Goal: Task Accomplishment & Management: Complete application form

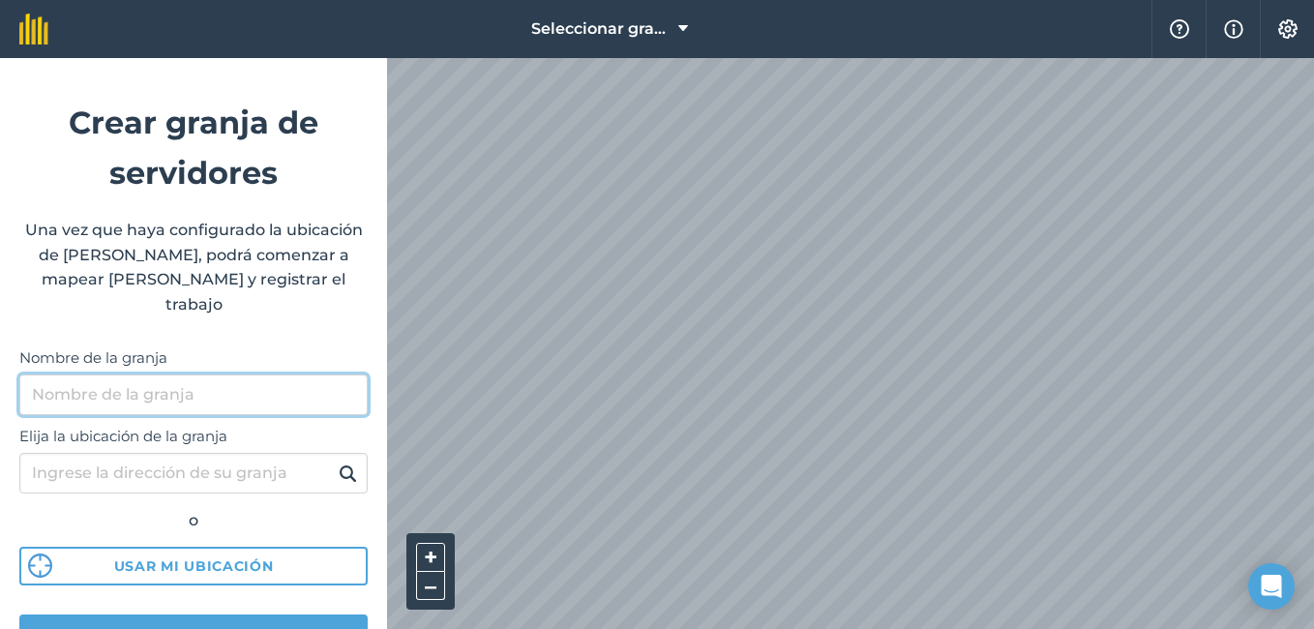
click at [238, 375] on input "Nombre de la granja" at bounding box center [193, 395] width 348 height 41
type input "granja porcina"
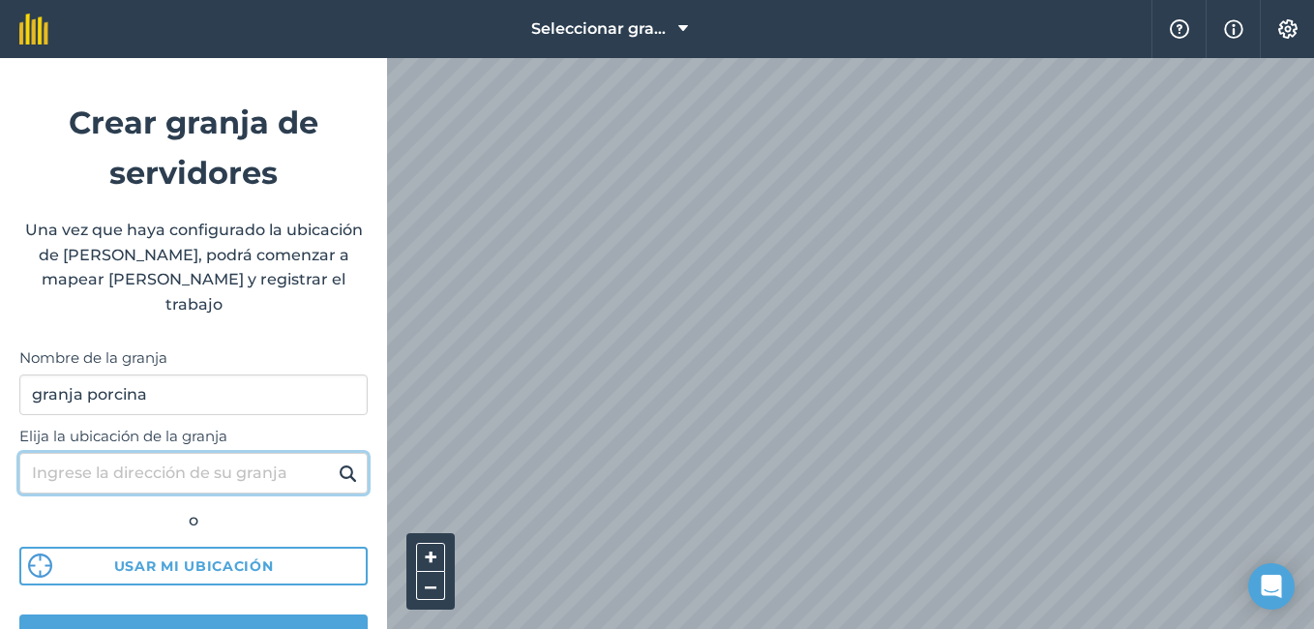
click at [218, 453] on input "Elija la ubicación de la granja" at bounding box center [193, 473] width 348 height 41
type input "universidad nacional agraria juigalpa"
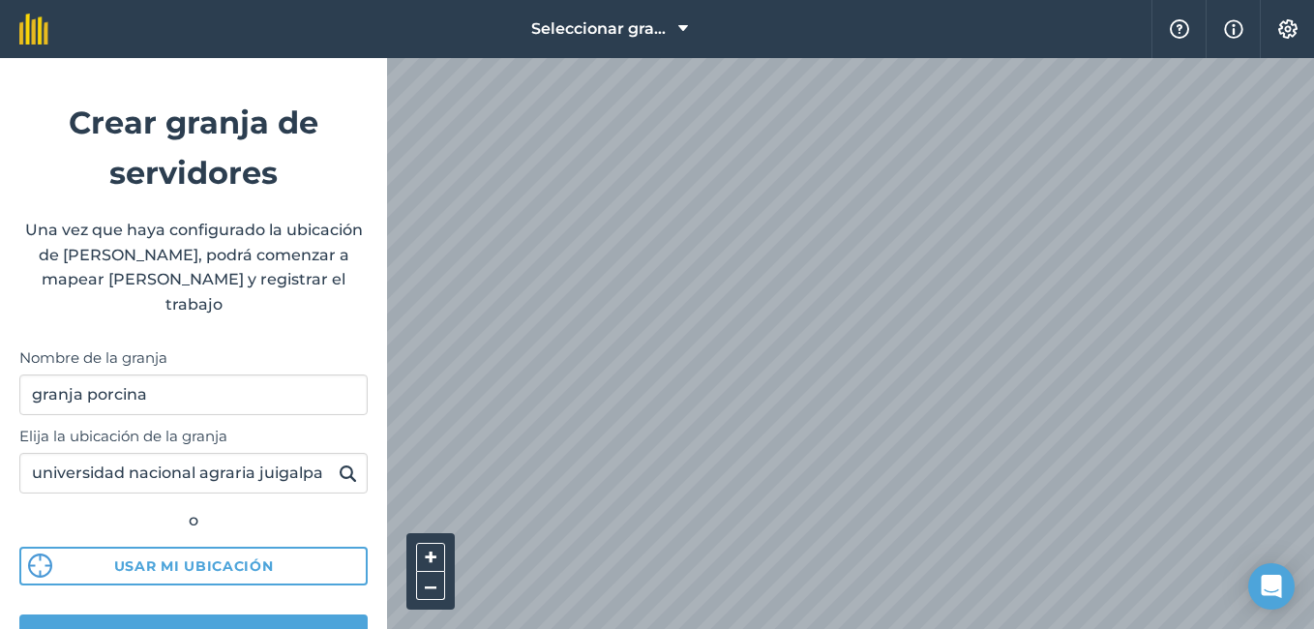
click at [339, 462] on img at bounding box center [348, 473] width 18 height 23
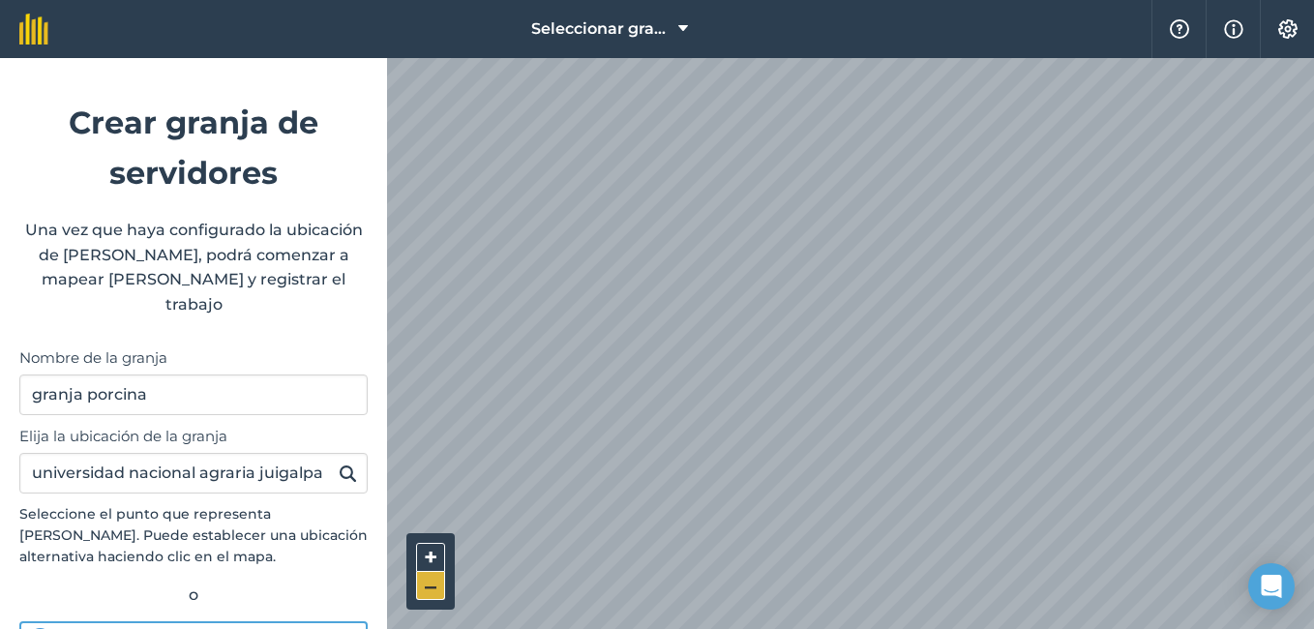
click at [435, 581] on button "–" at bounding box center [430, 586] width 29 height 28
click at [339, 462] on img at bounding box center [348, 473] width 18 height 23
click at [1291, 30] on img at bounding box center [1287, 28] width 23 height 19
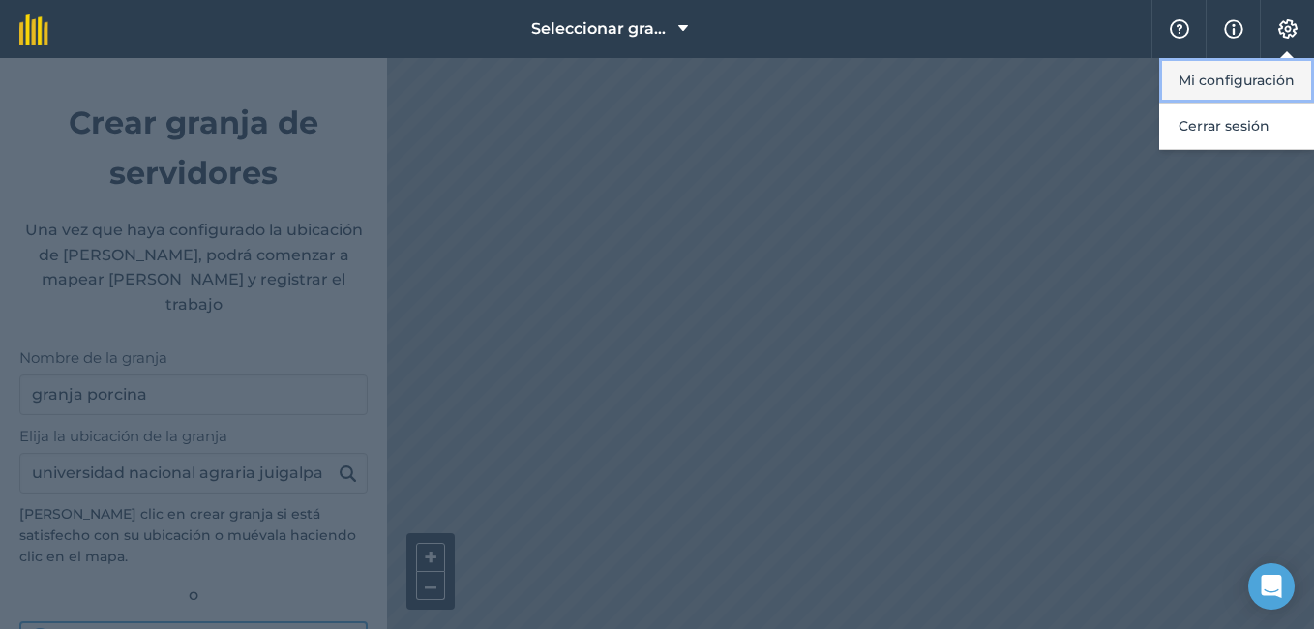
click at [1267, 68] on button "Mi configuración" at bounding box center [1236, 80] width 155 height 45
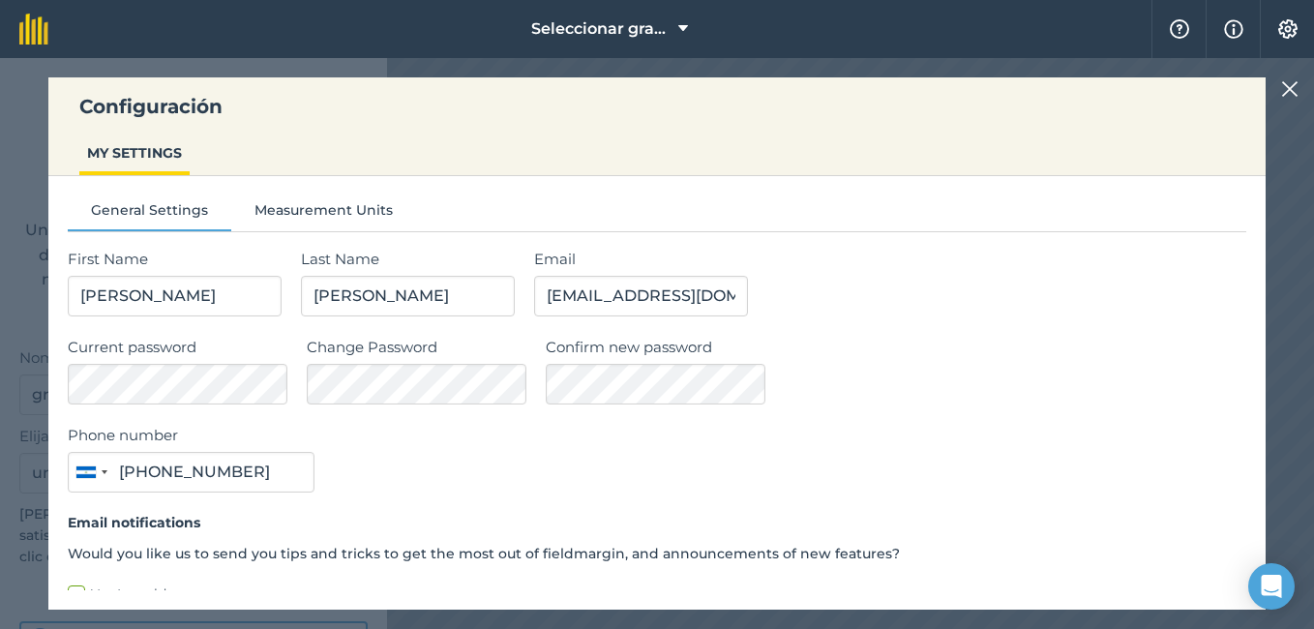
type input "8534 3937"
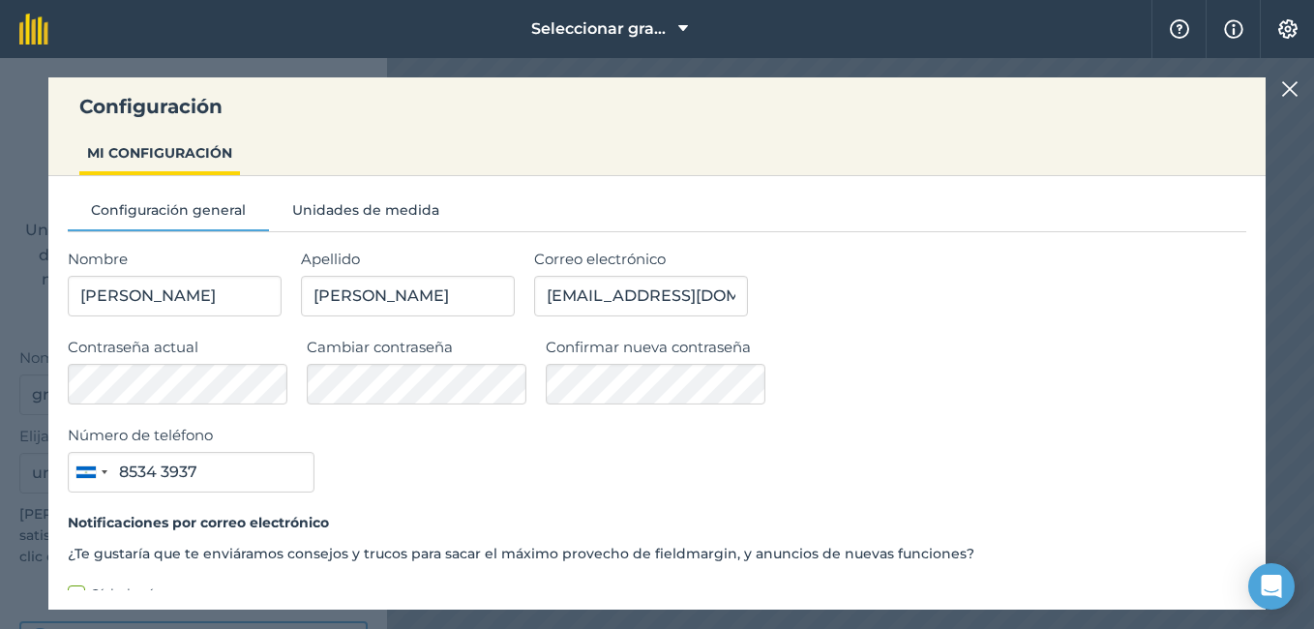
click at [1290, 90] on img at bounding box center [1289, 88] width 17 height 23
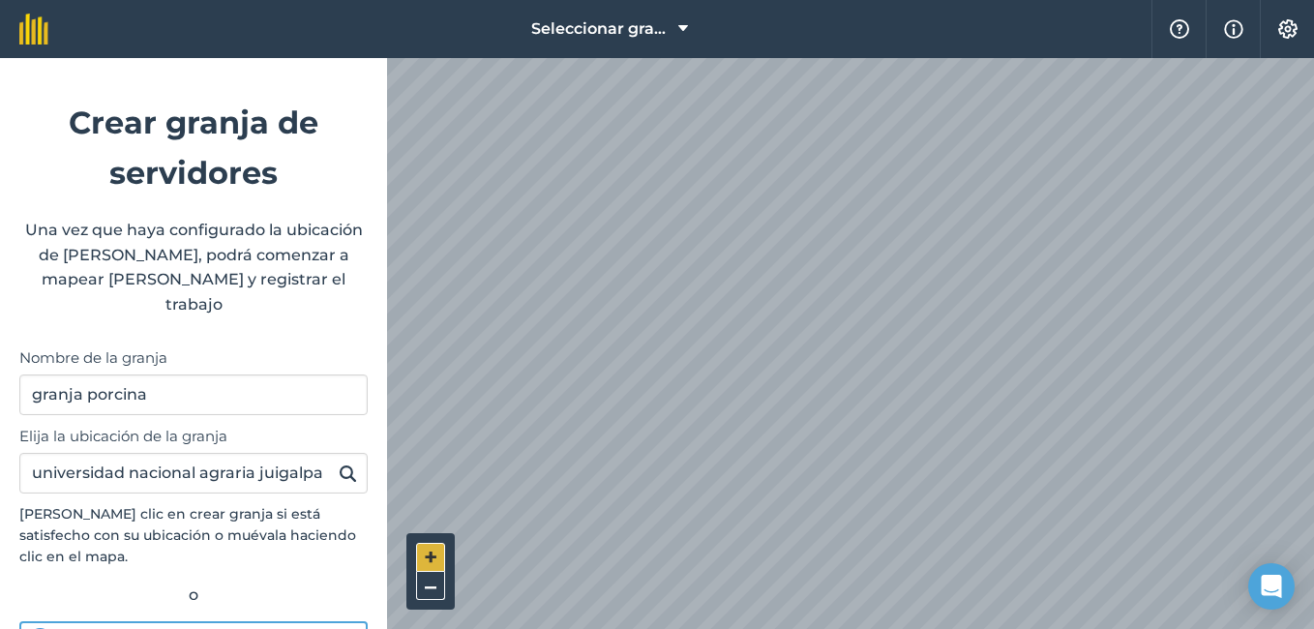
click at [436, 557] on button "+" at bounding box center [430, 557] width 29 height 29
click at [1285, 573] on div "Abra Intercom Messenger" at bounding box center [1271, 586] width 51 height 51
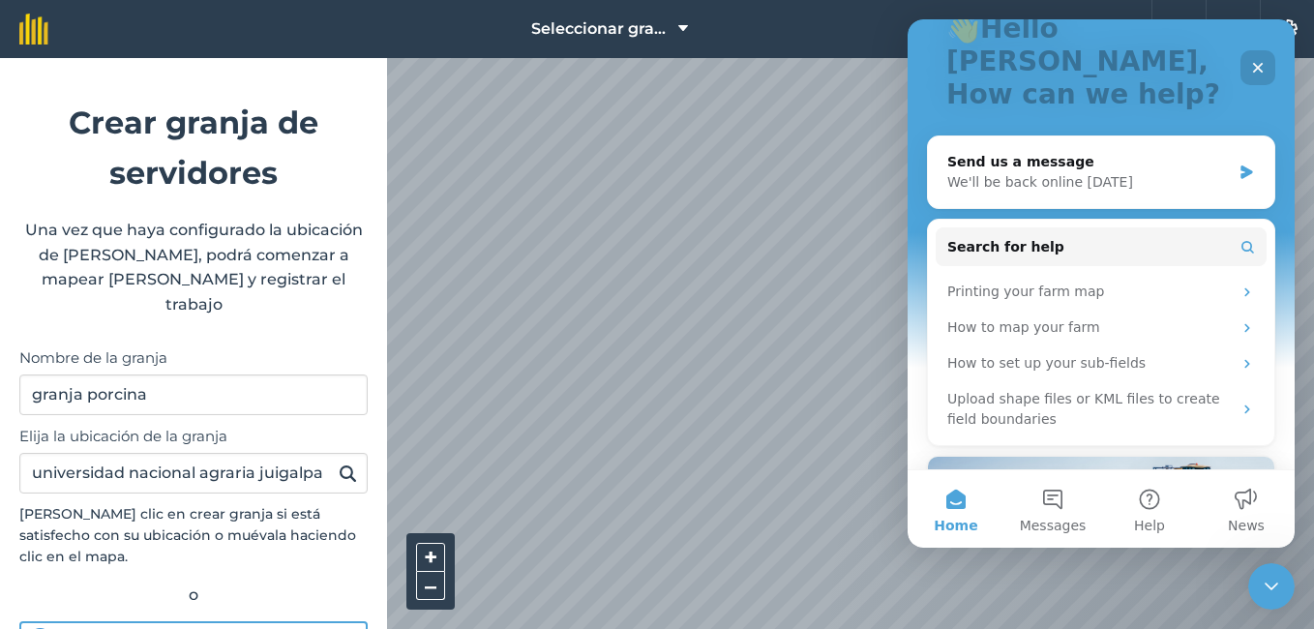
scroll to position [170, 0]
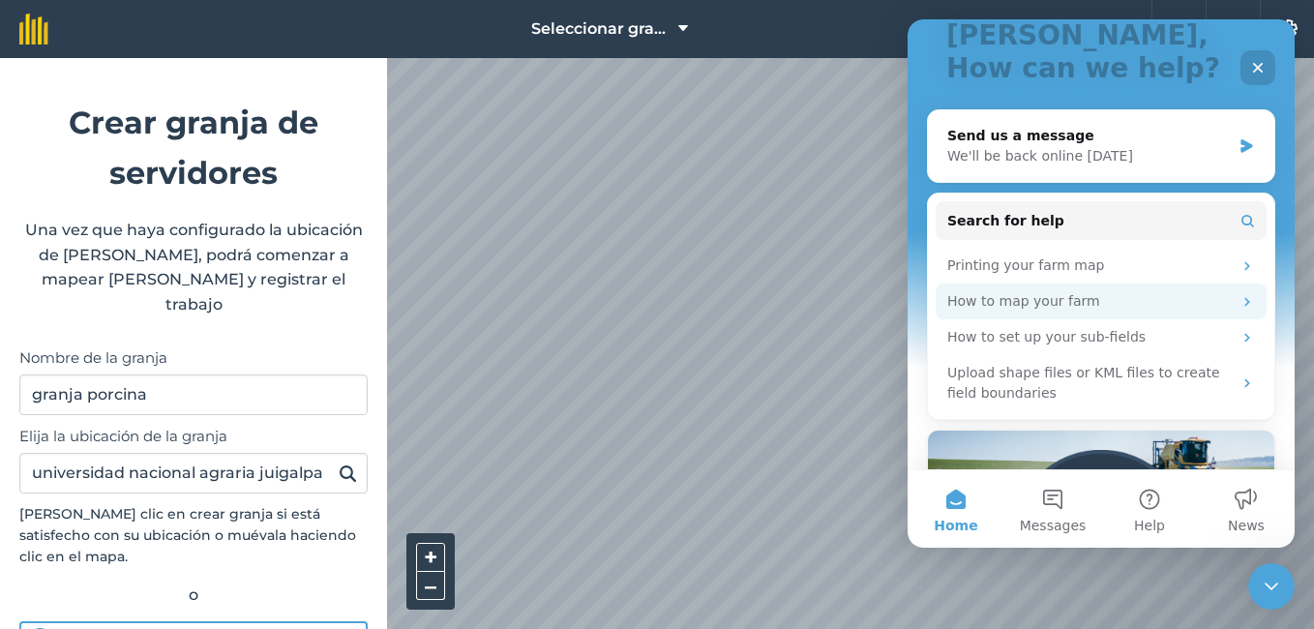
click at [1175, 291] on div "How to map your farm" at bounding box center [1089, 301] width 285 height 20
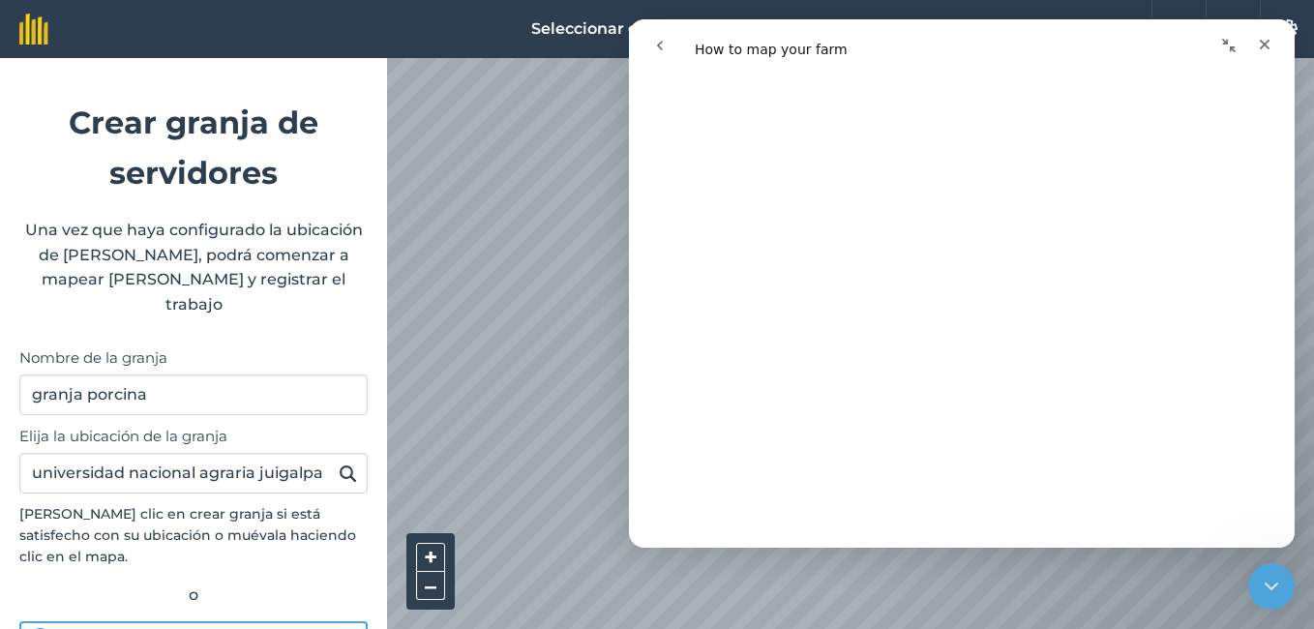
scroll to position [2697, 0]
click at [1261, 33] on div "Close" at bounding box center [1264, 44] width 35 height 35
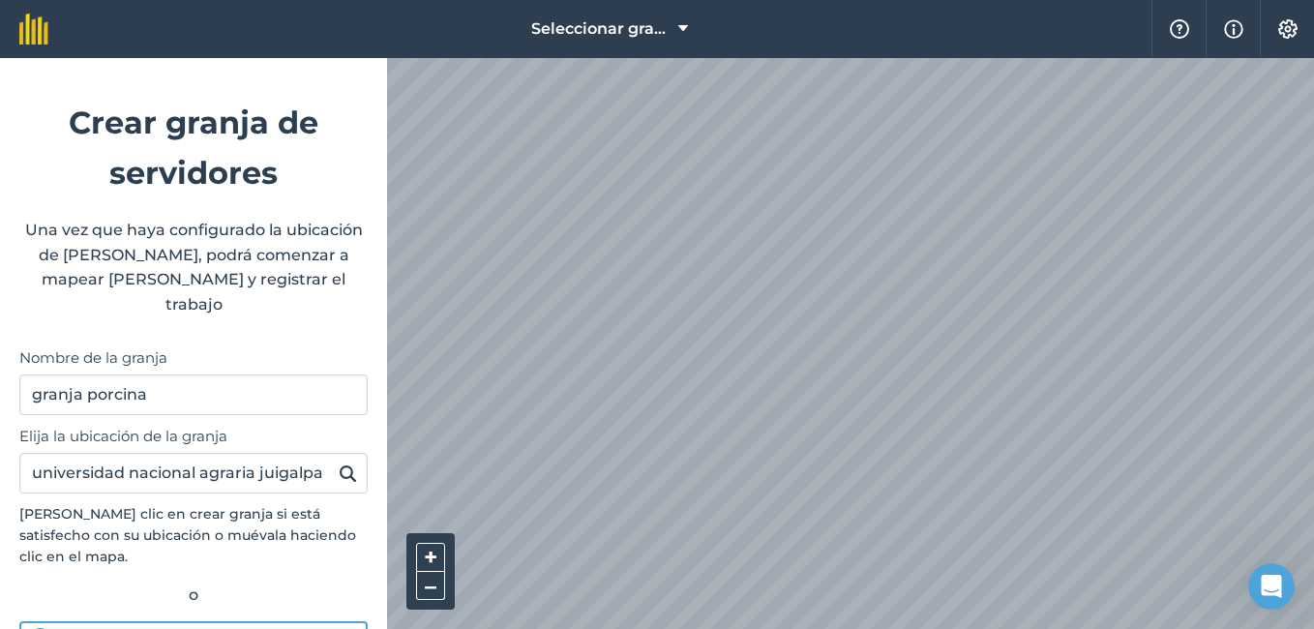
scroll to position [0, 0]
click at [432, 577] on button "–" at bounding box center [430, 586] width 29 height 28
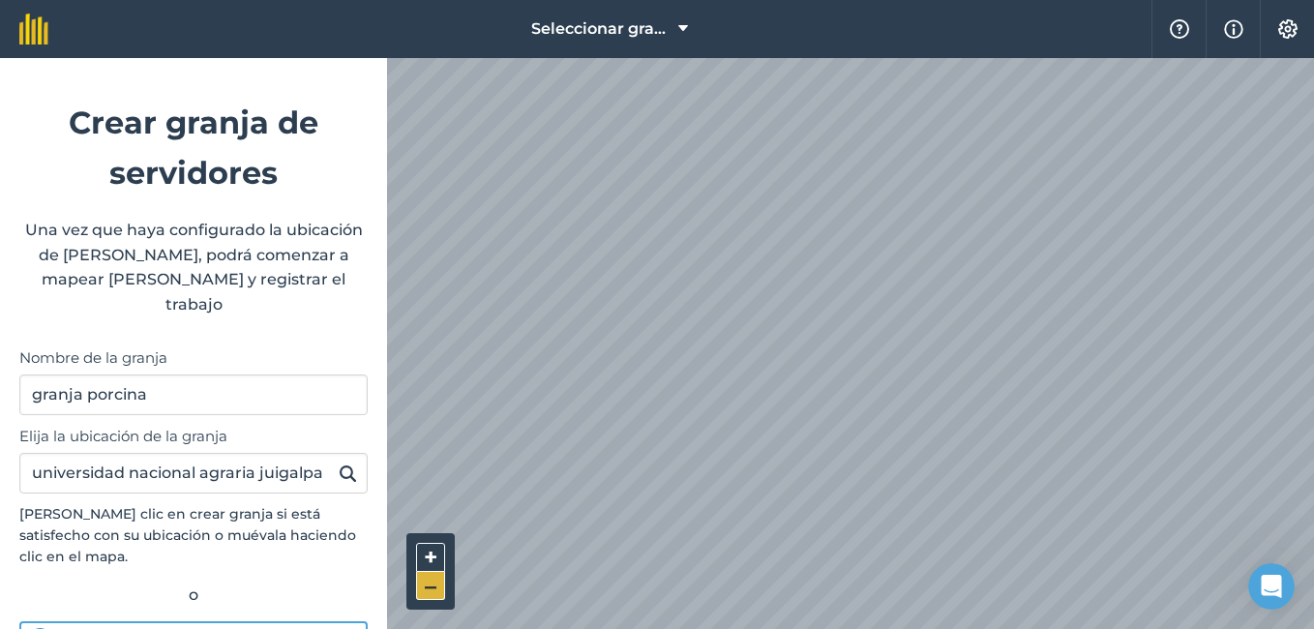
click at [432, 577] on button "–" at bounding box center [430, 586] width 29 height 28
drag, startPoint x: 450, startPoint y: 547, endPoint x: 688, endPoint y: 22, distance: 576.0
click at [688, 22] on button "Seleccionar granja" at bounding box center [610, 29] width 172 height 58
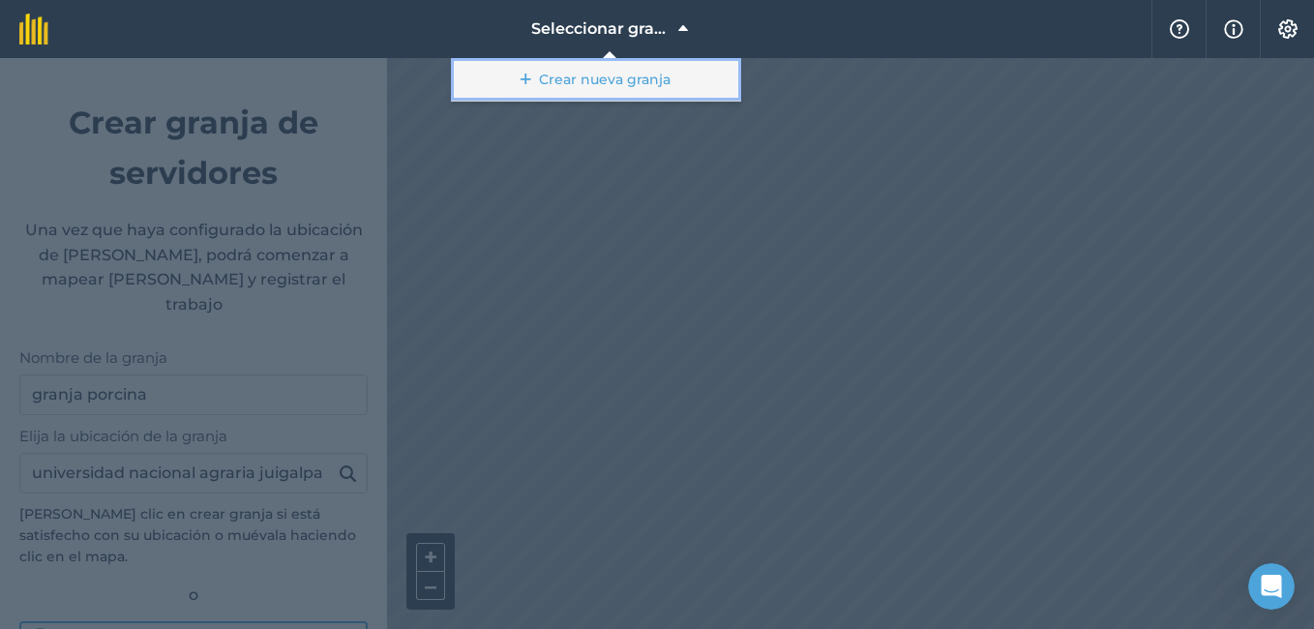
click at [663, 71] on font "Crear nueva granja" at bounding box center [605, 79] width 132 height 19
click at [546, 81] on font "Crear nueva granja" at bounding box center [605, 79] width 132 height 19
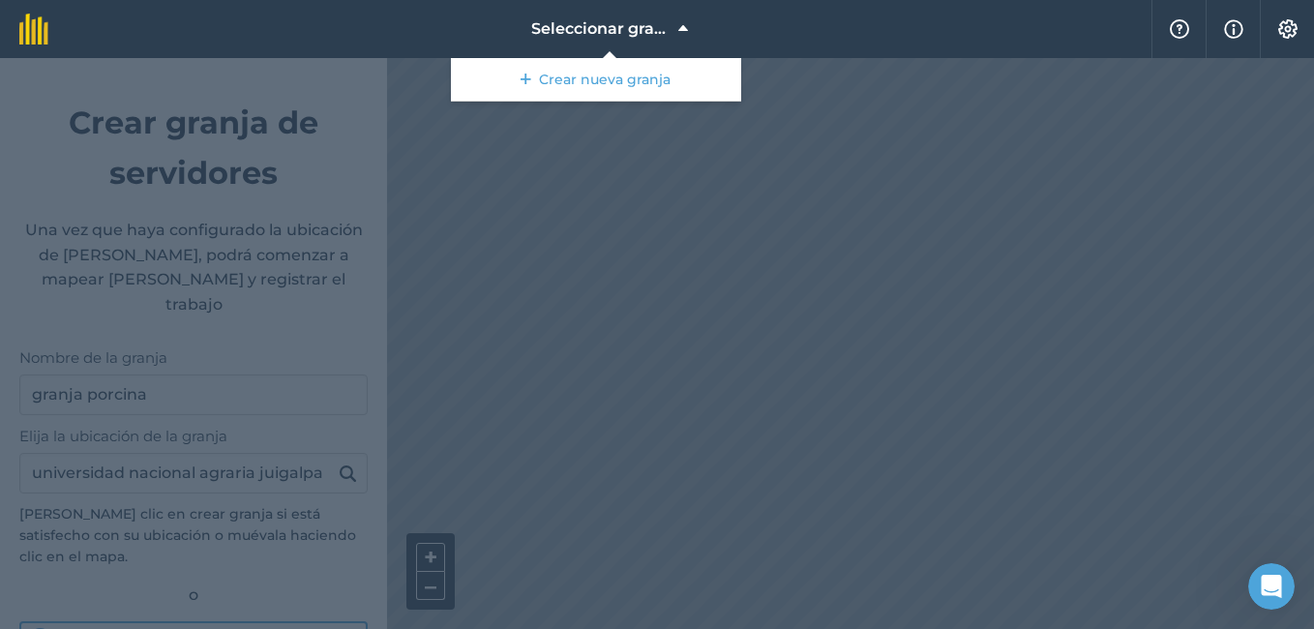
click at [815, 357] on div at bounding box center [657, 343] width 1314 height 571
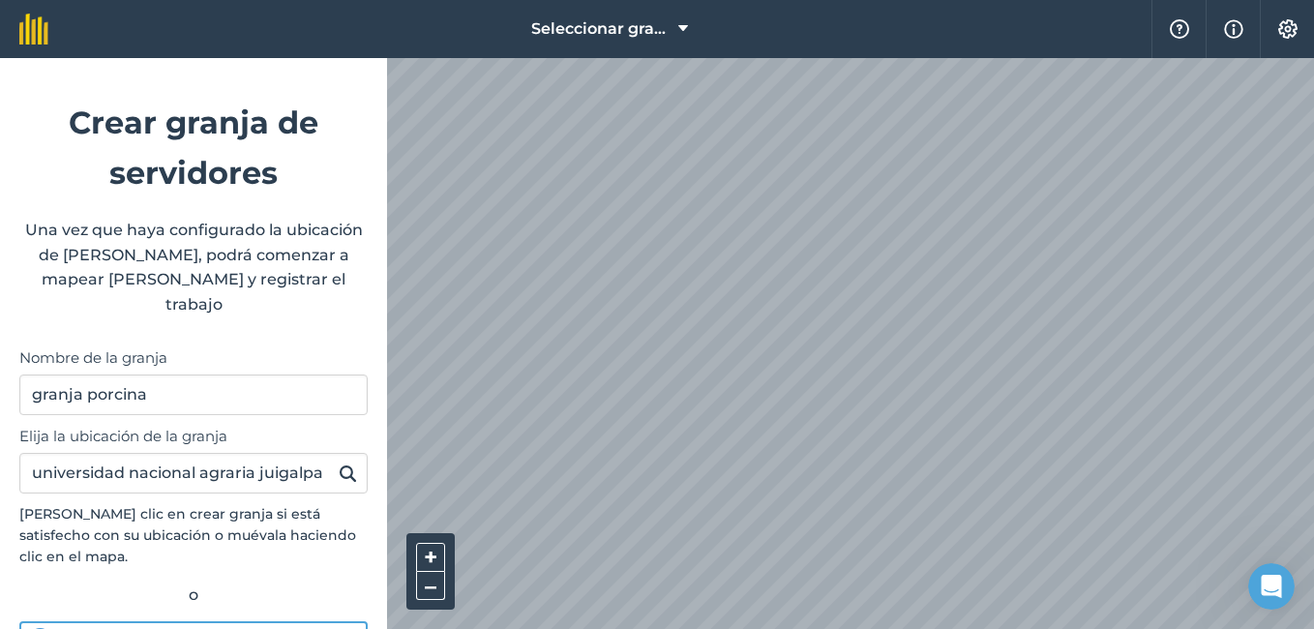
click at [339, 462] on img at bounding box center [348, 473] width 18 height 23
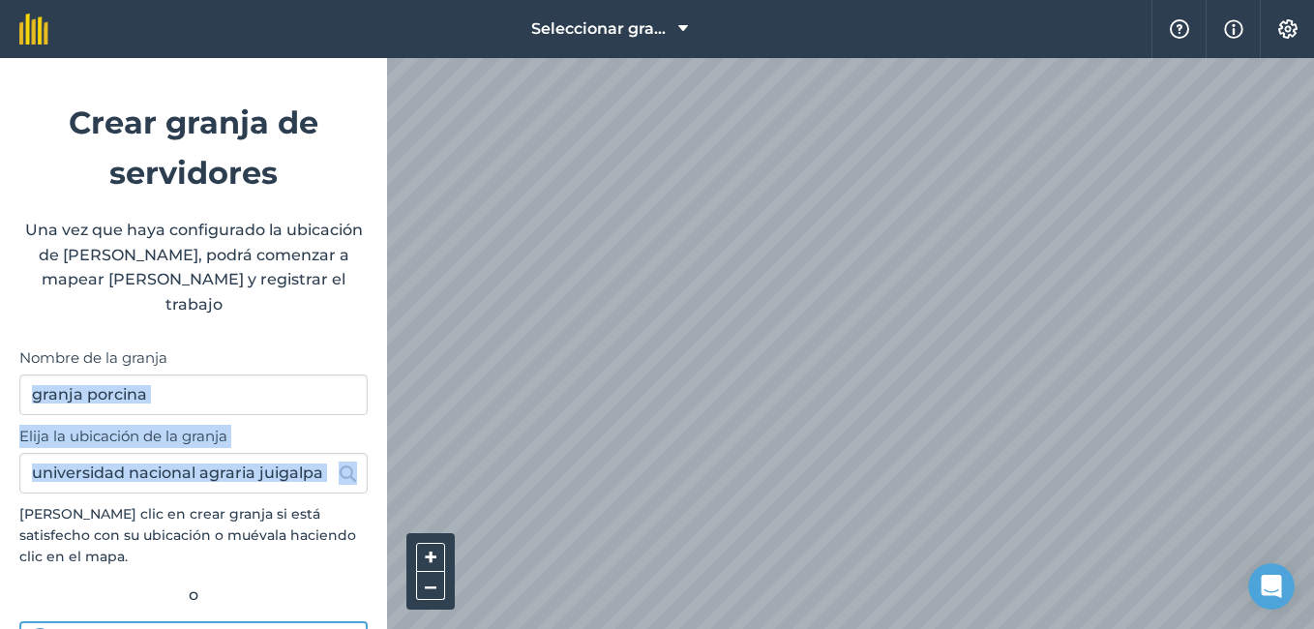
drag, startPoint x: 366, startPoint y: 382, endPoint x: 373, endPoint y: 447, distance: 65.2
click at [373, 447] on form "Crear granja de servidores Una vez que haya configurado la ubicación de su gran…" at bounding box center [193, 343] width 387 height 571
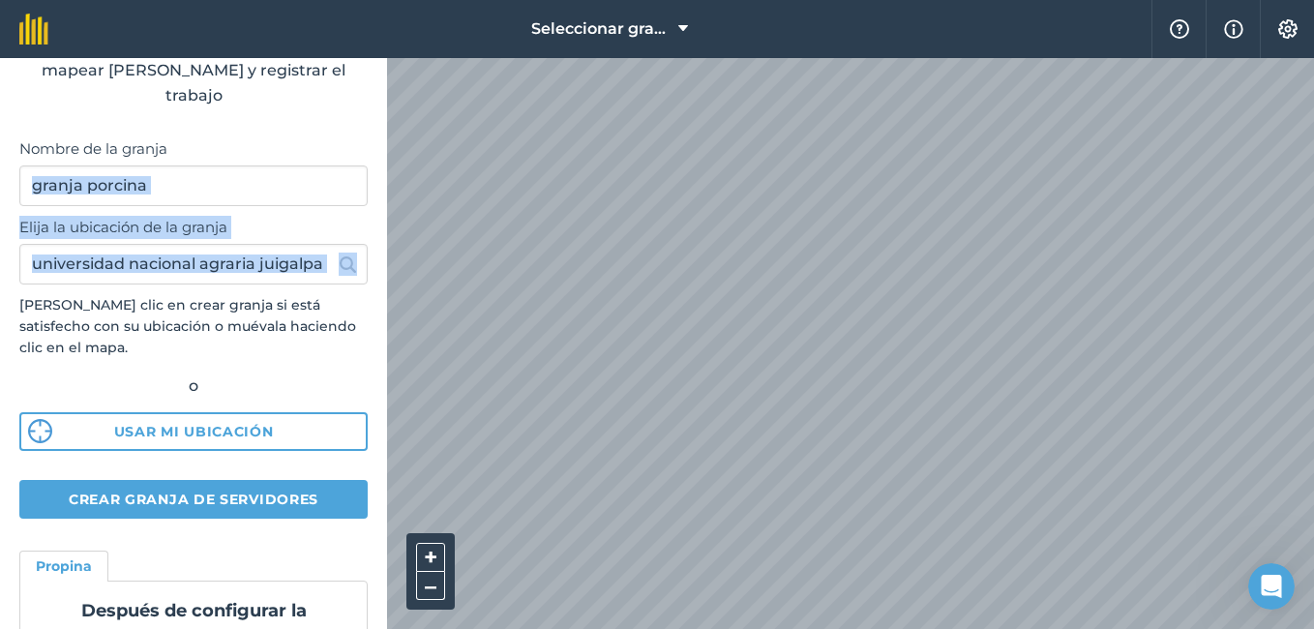
scroll to position [225, 0]
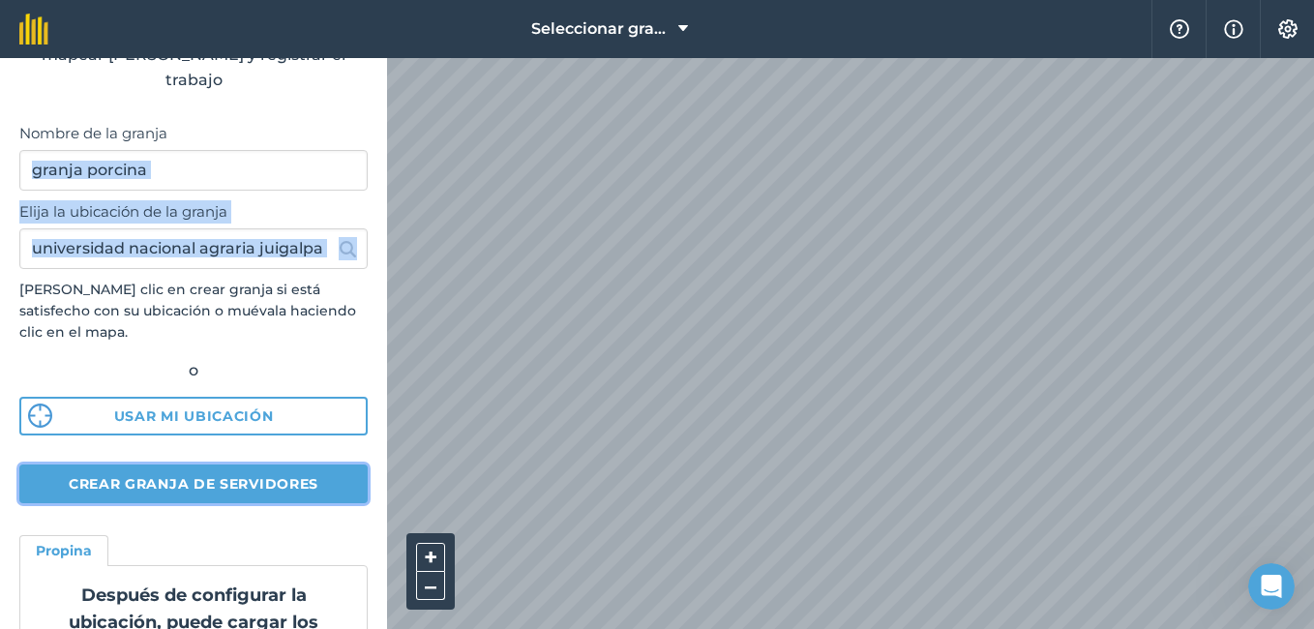
click at [310, 465] on button "Crear granja de servidores" at bounding box center [193, 484] width 348 height 39
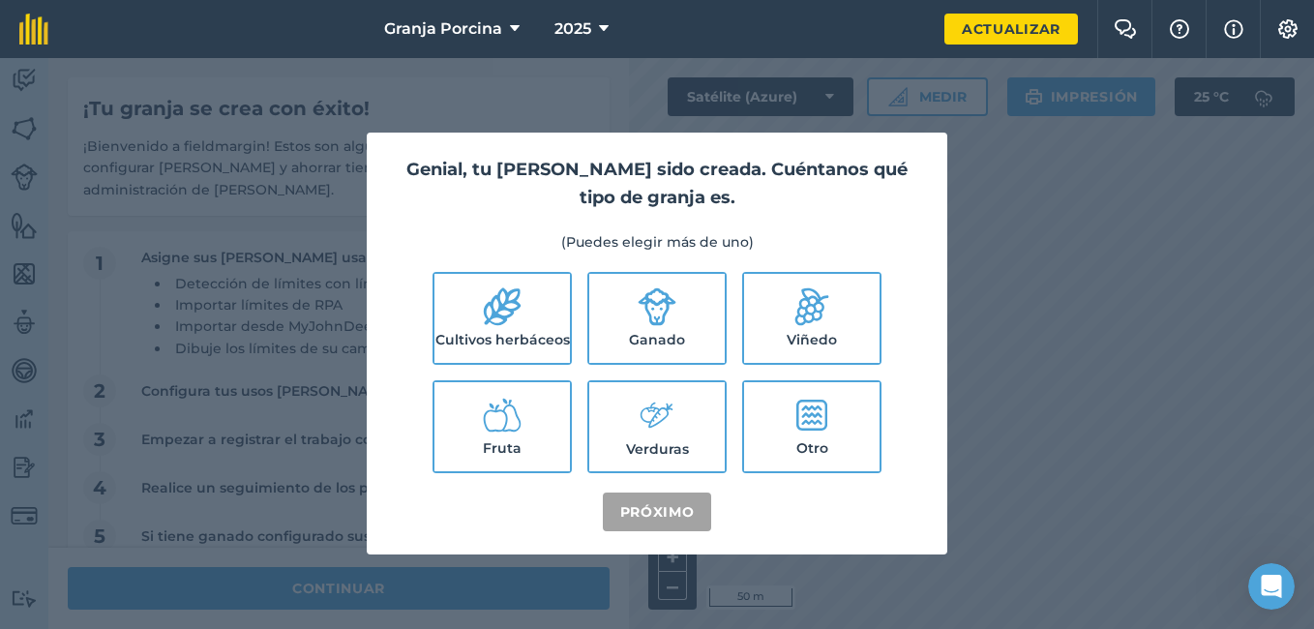
click at [803, 441] on font "Otro" at bounding box center [812, 447] width 32 height 19
checkbox input "true"
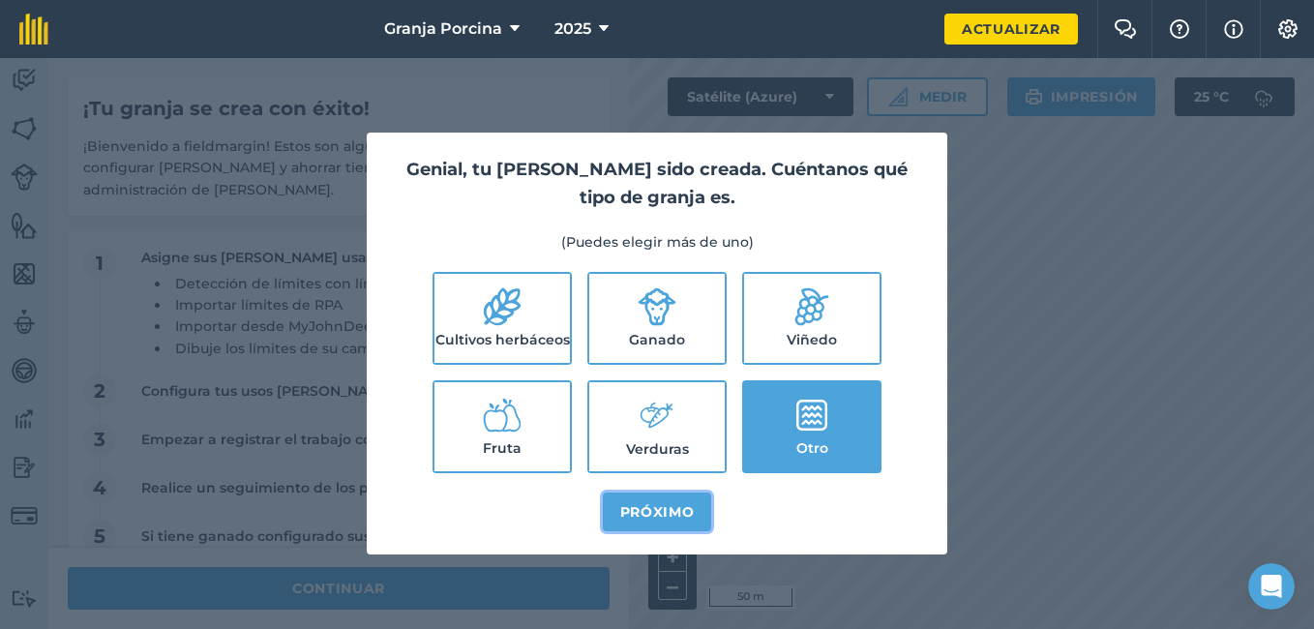
click at [673, 503] on button "Próximo" at bounding box center [657, 512] width 109 height 39
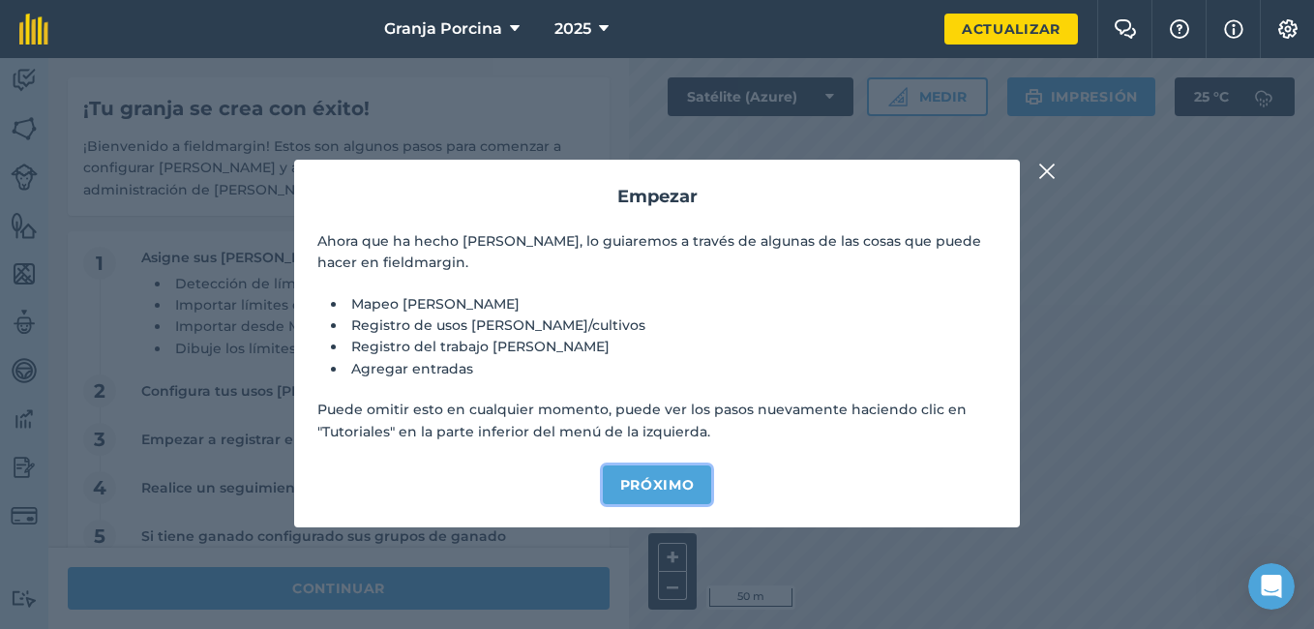
click at [672, 488] on button "Próximo" at bounding box center [657, 484] width 109 height 39
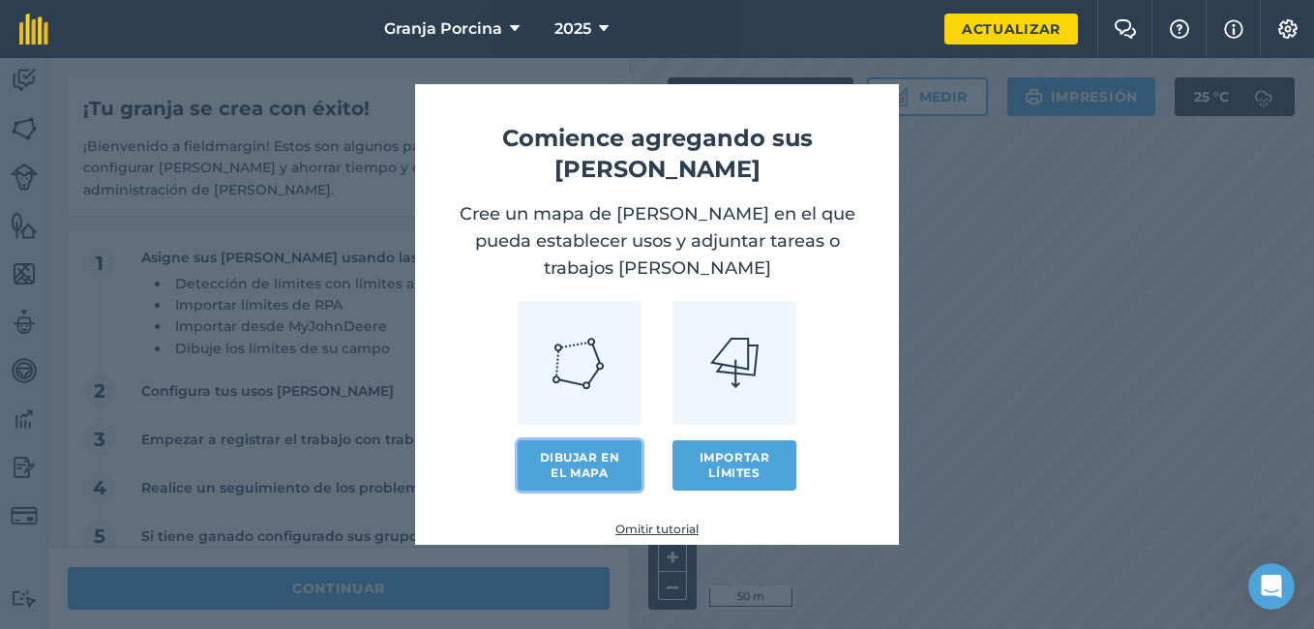
click at [629, 440] on link "Dibujar en el mapa" at bounding box center [580, 465] width 124 height 50
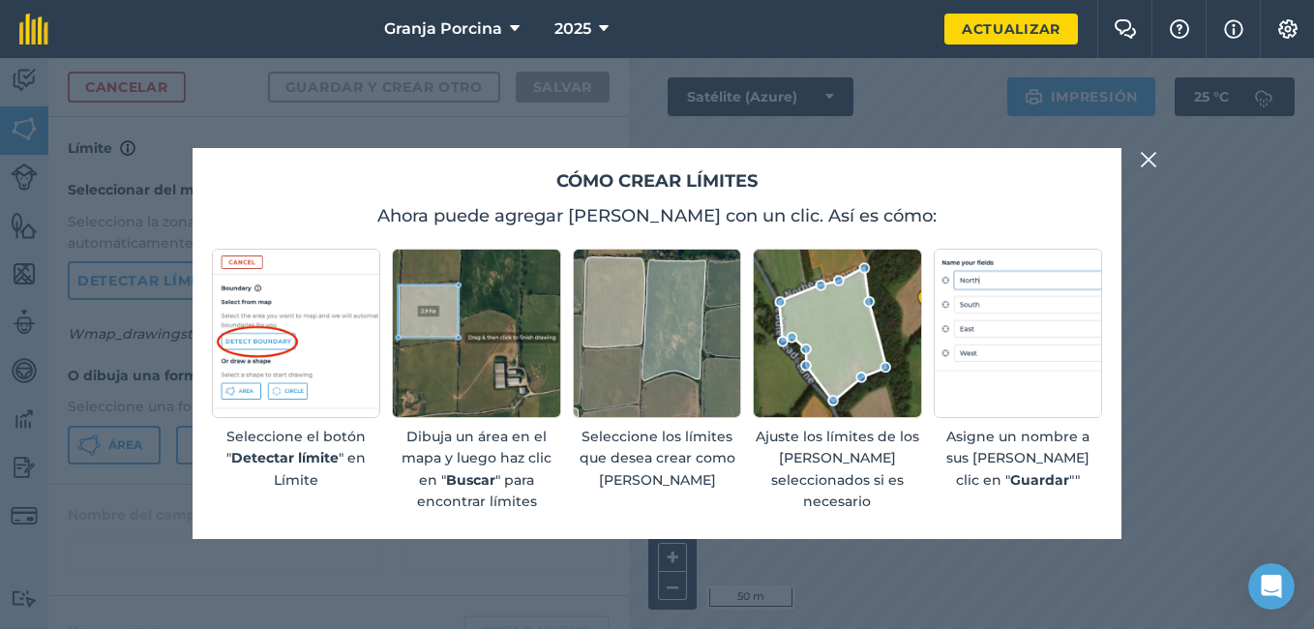
click at [1151, 167] on img at bounding box center [1148, 159] width 17 height 23
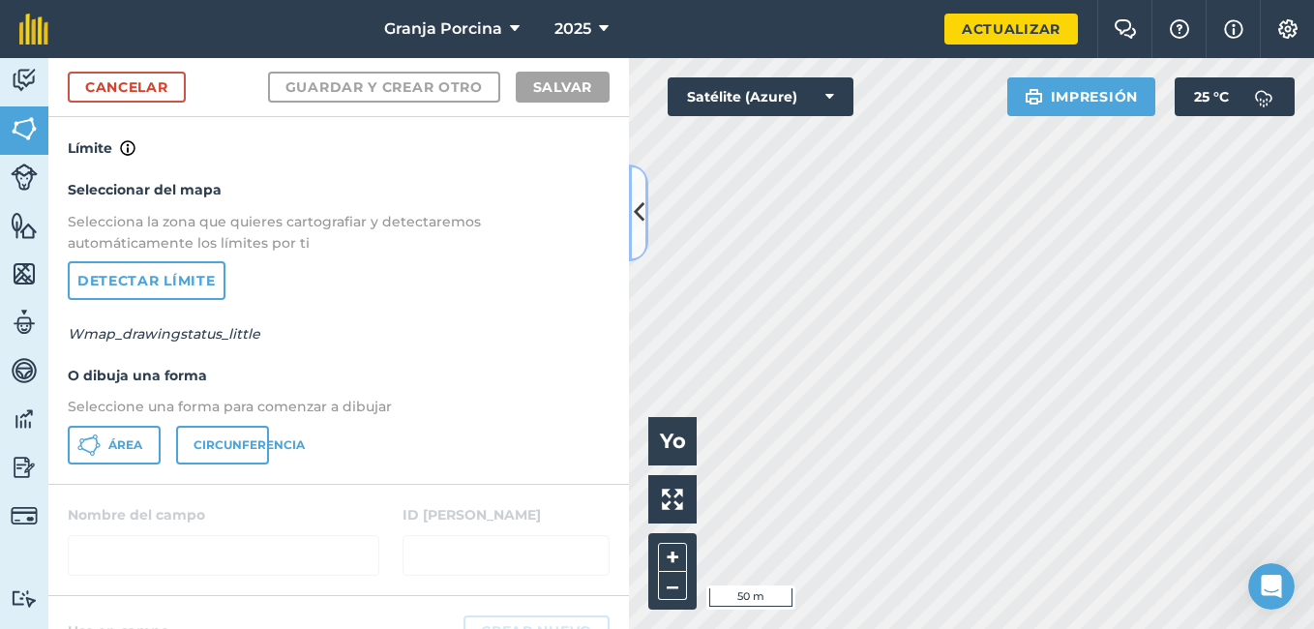
click at [638, 230] on button at bounding box center [638, 213] width 19 height 97
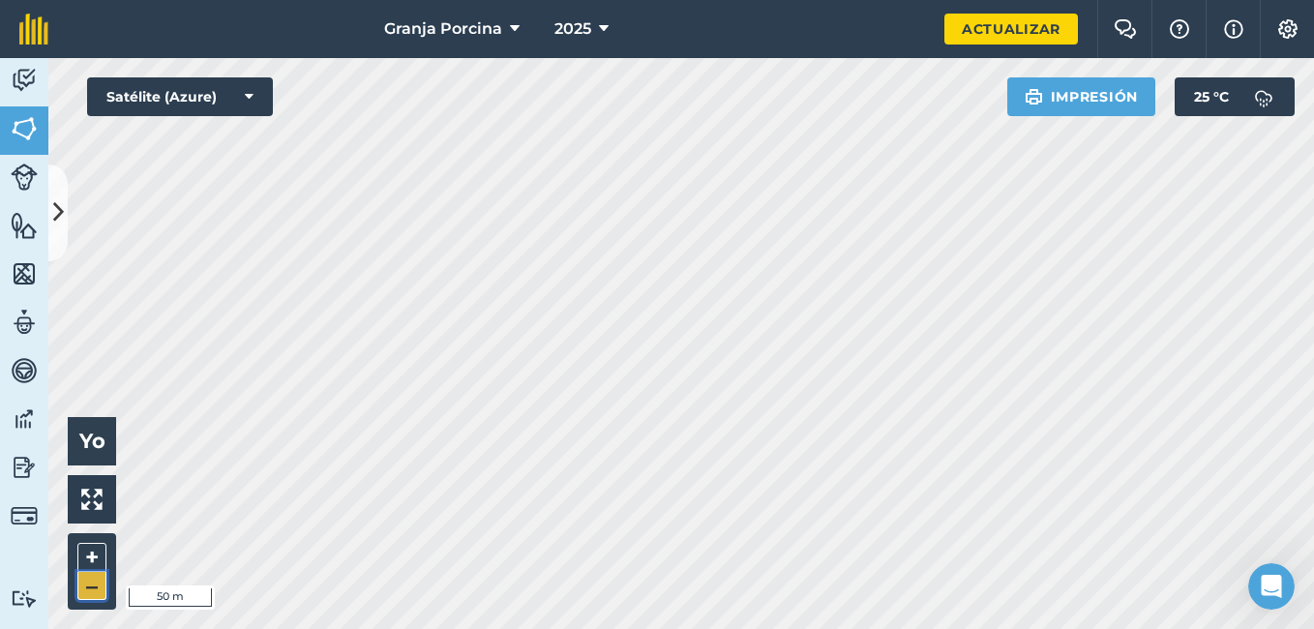
click at [82, 593] on button "–" at bounding box center [91, 586] width 29 height 28
click at [90, 557] on button "+" at bounding box center [91, 557] width 29 height 29
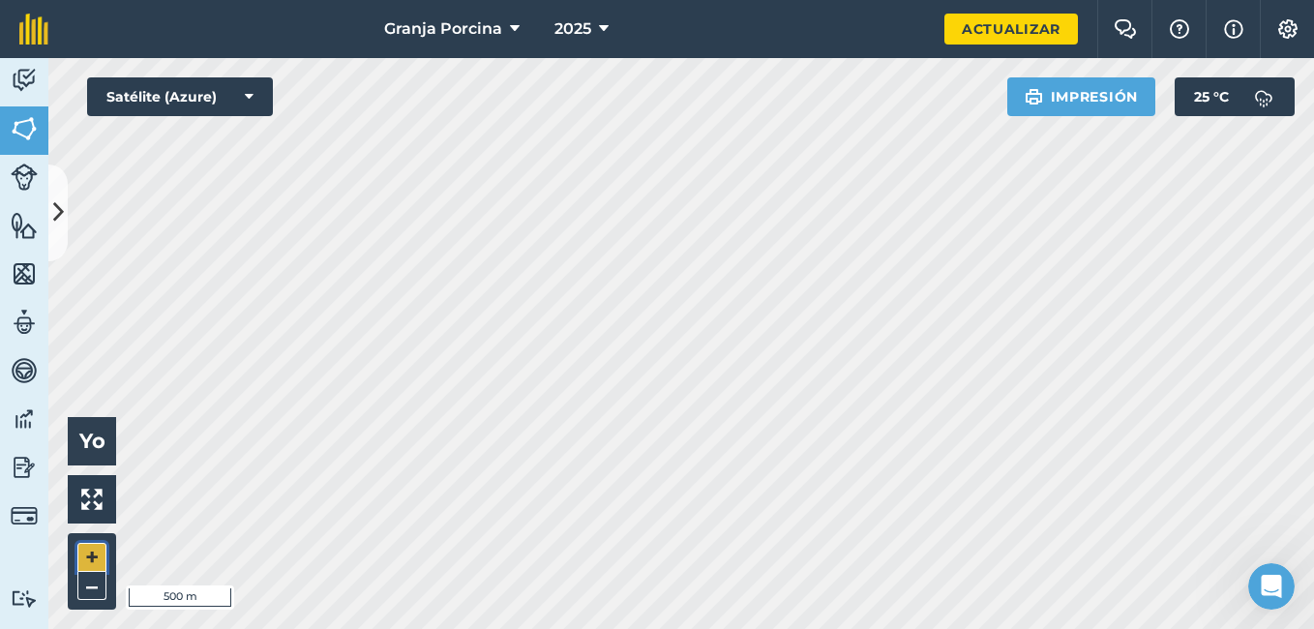
click at [90, 557] on button "+" at bounding box center [91, 557] width 29 height 29
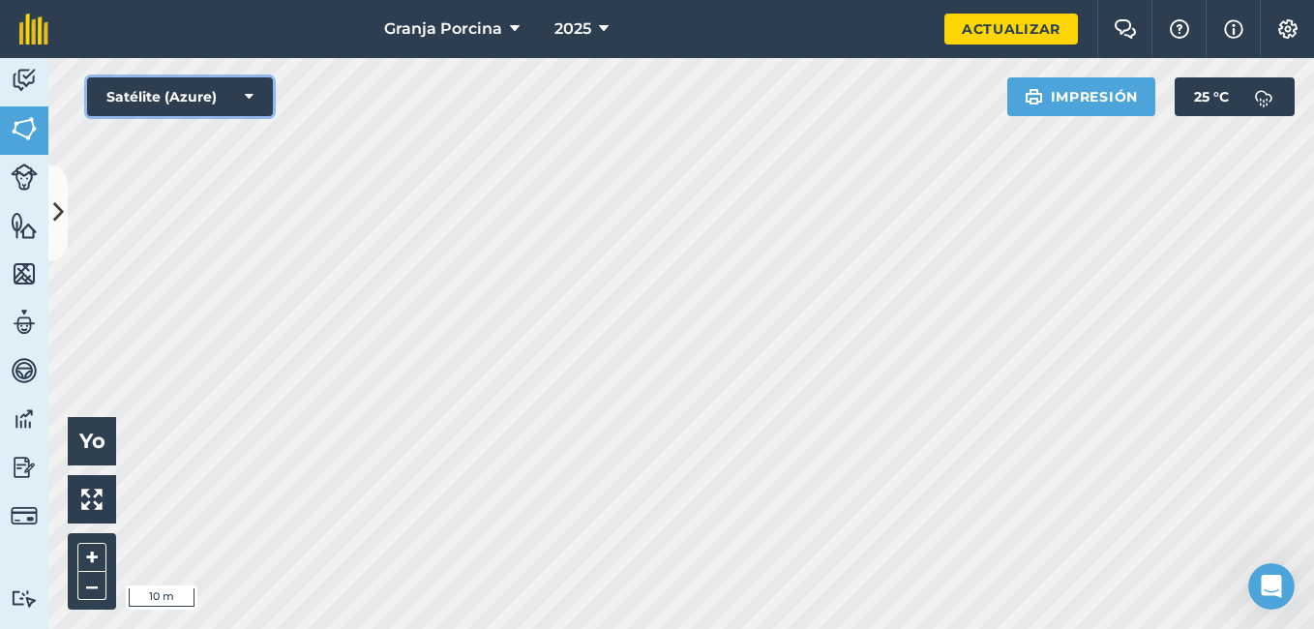
click at [255, 94] on button "Satélite (Azure)" at bounding box center [180, 96] width 186 height 39
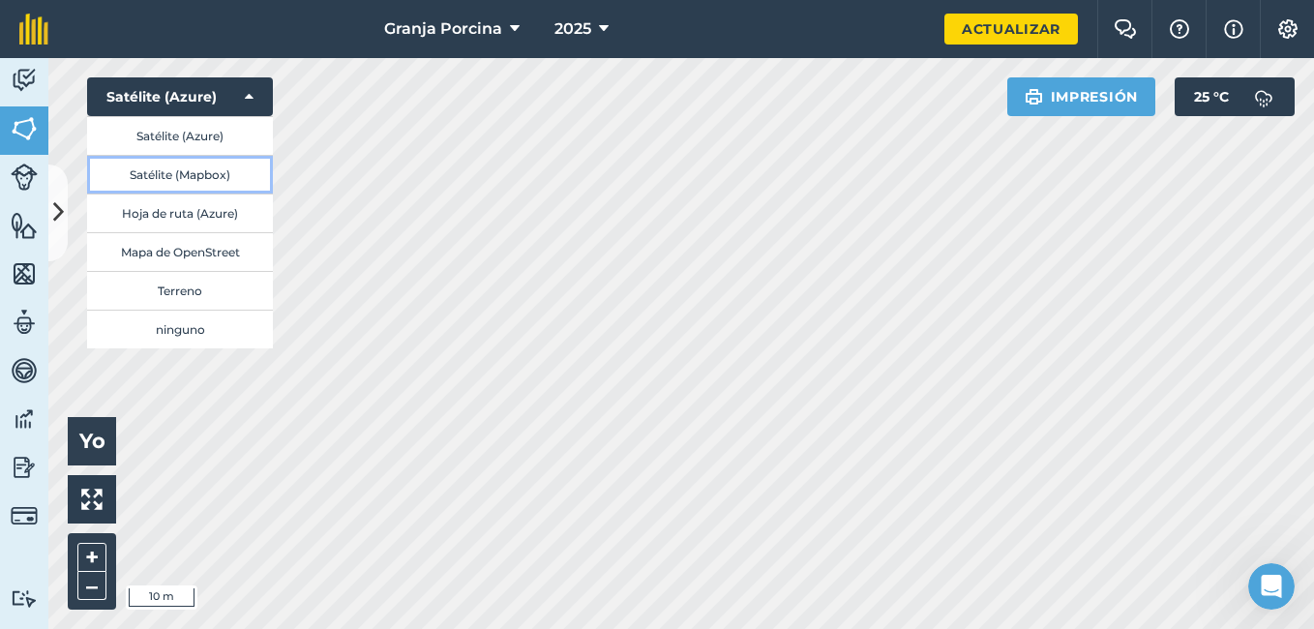
click at [233, 166] on button "Satélite (Mapbox)" at bounding box center [180, 174] width 186 height 39
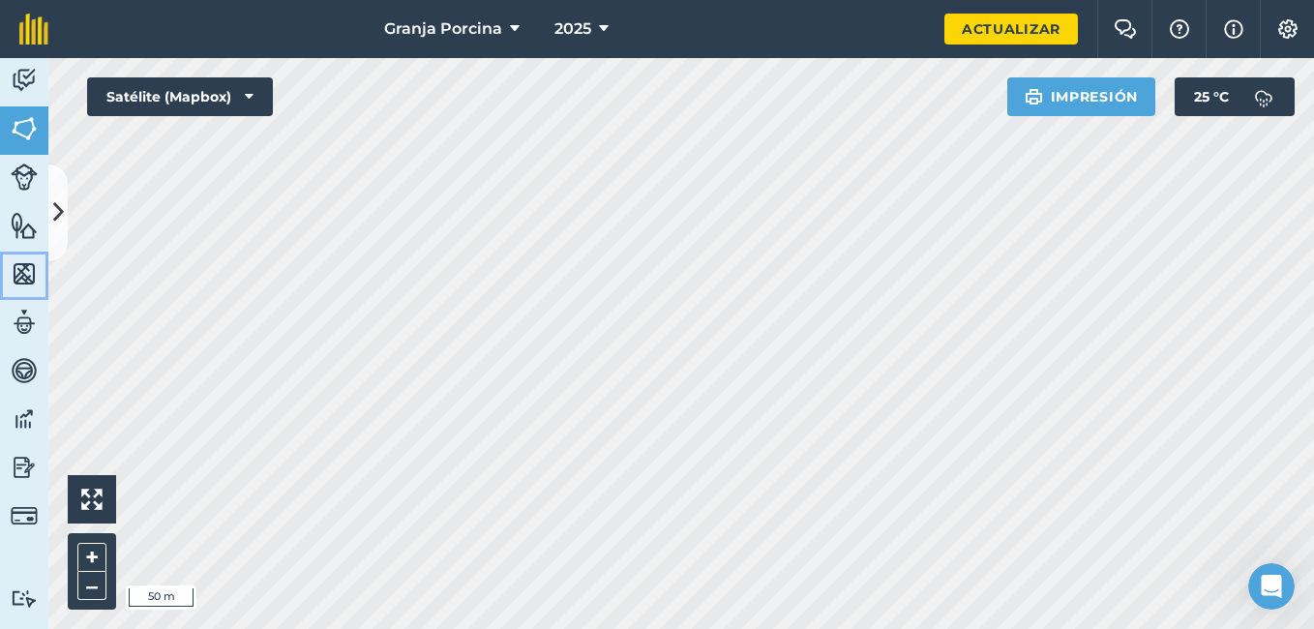
click at [21, 276] on img at bounding box center [24, 273] width 27 height 29
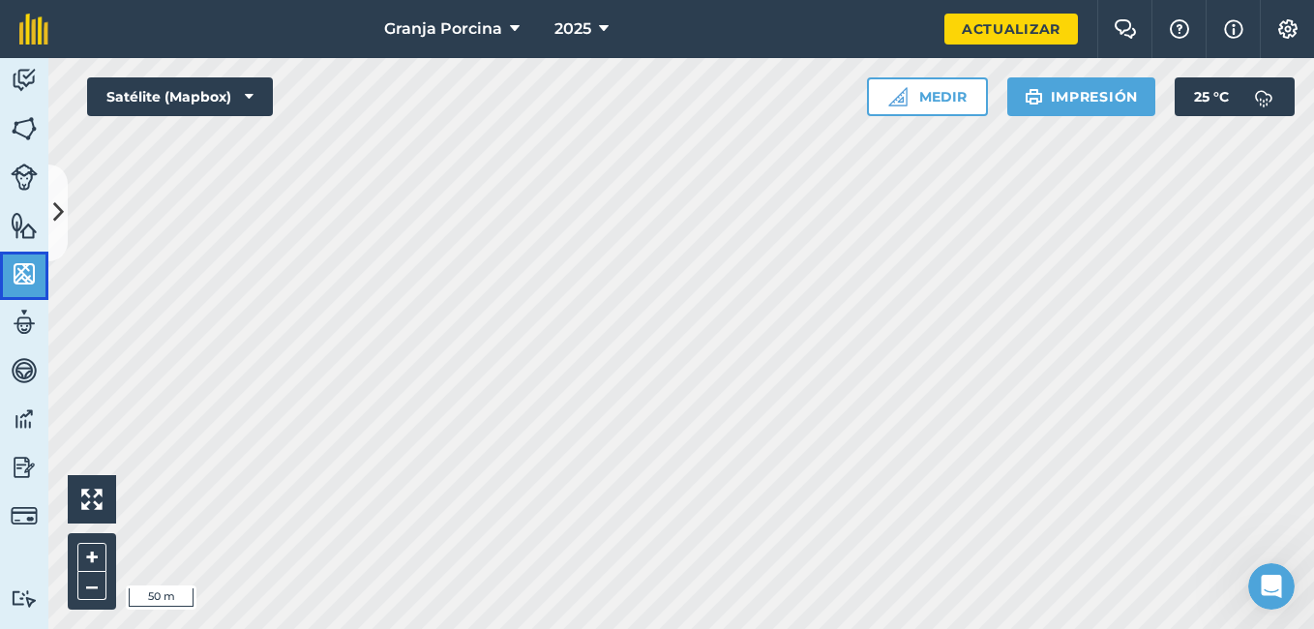
click at [24, 267] on img at bounding box center [24, 273] width 27 height 29
click at [516, 28] on icon at bounding box center [515, 28] width 10 height 23
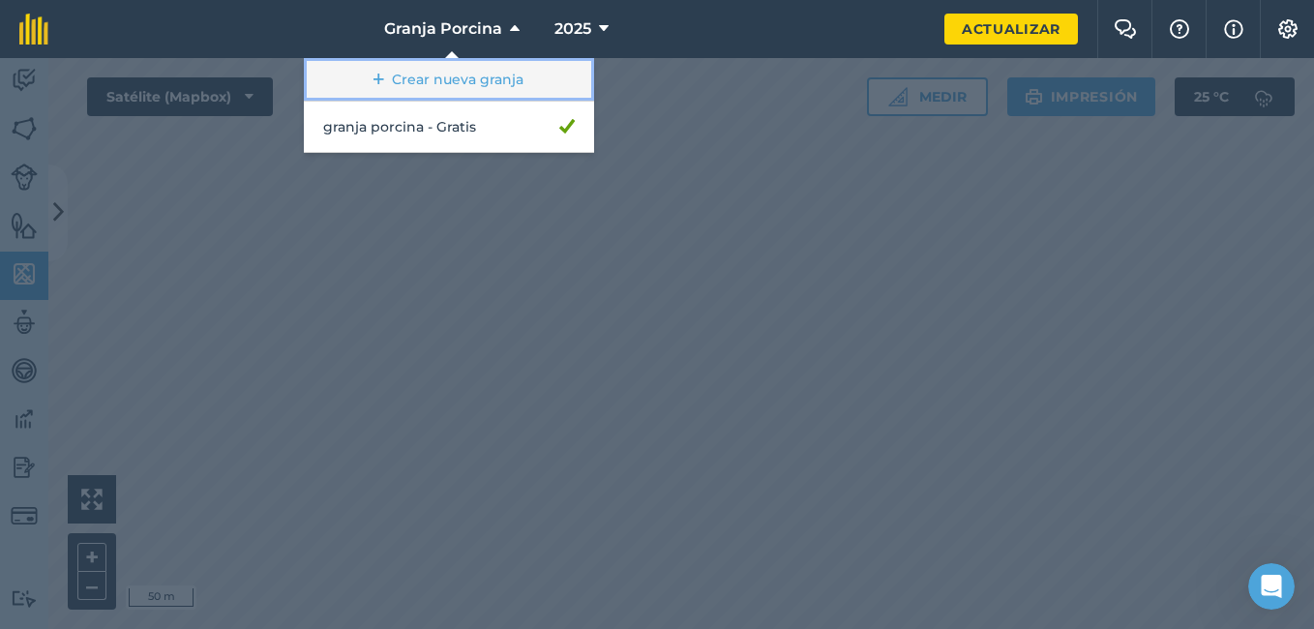
click at [508, 84] on font "Crear nueva granja" at bounding box center [458, 79] width 132 height 19
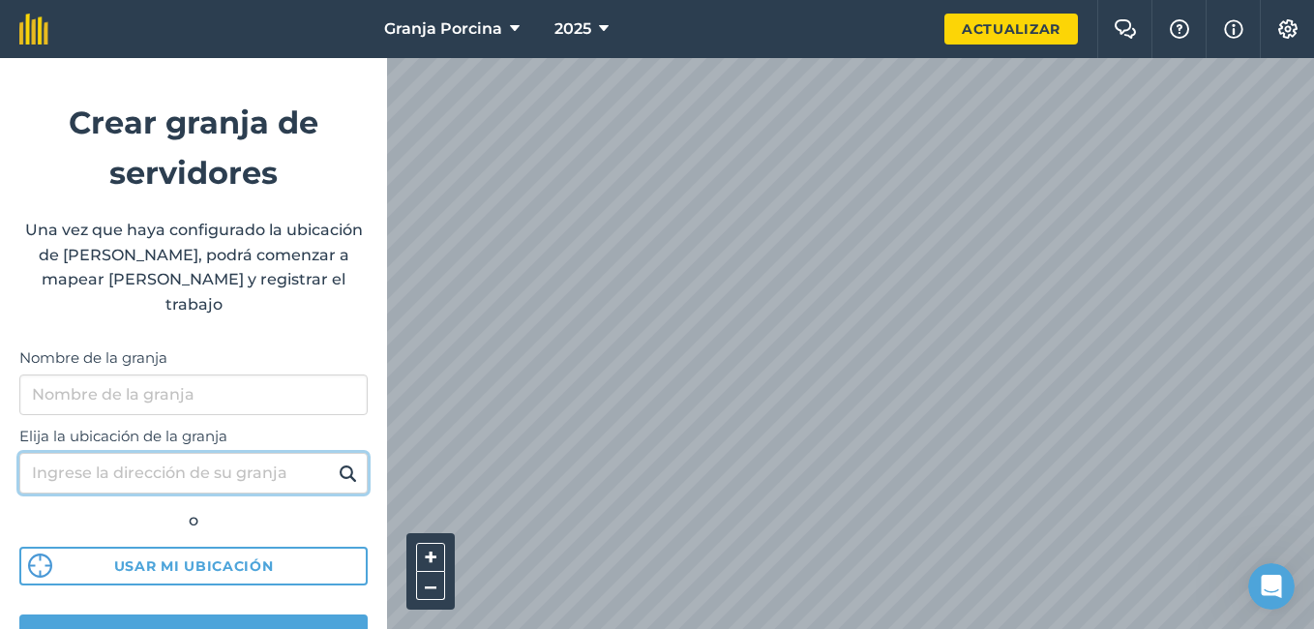
click at [233, 457] on input "Elija la ubicación de la granja" at bounding box center [193, 473] width 348 height 41
type input "UNA juigalpa"
click at [333, 461] on button at bounding box center [348, 473] width 30 height 25
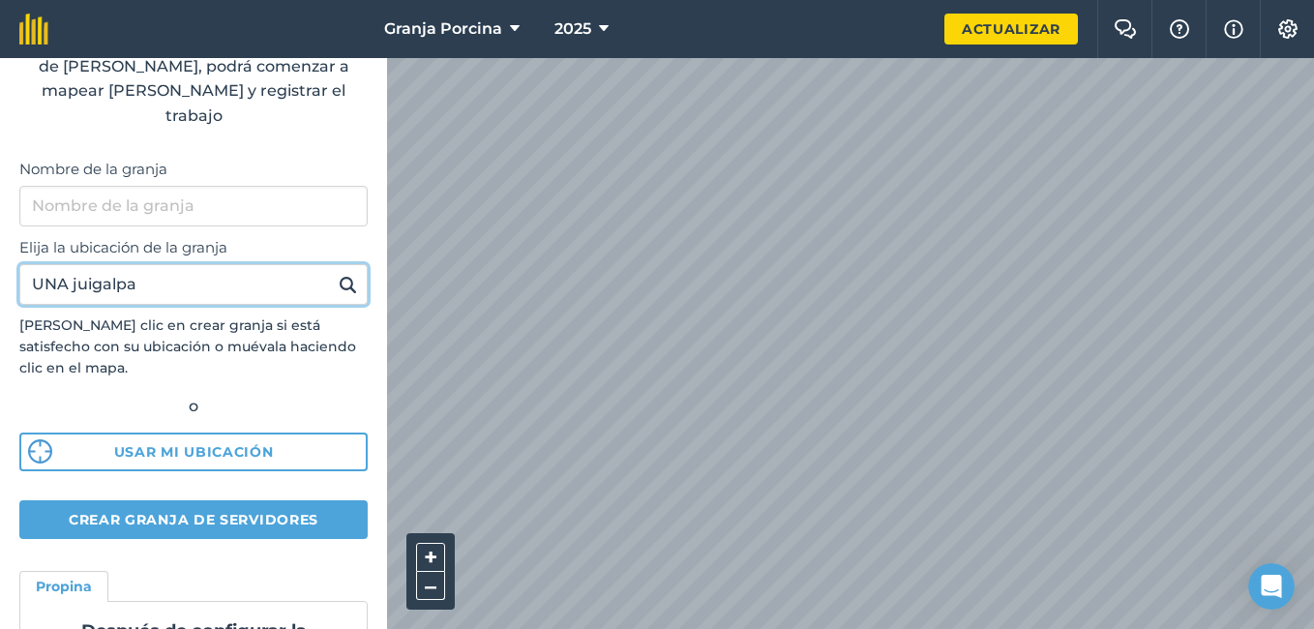
scroll to position [193, 0]
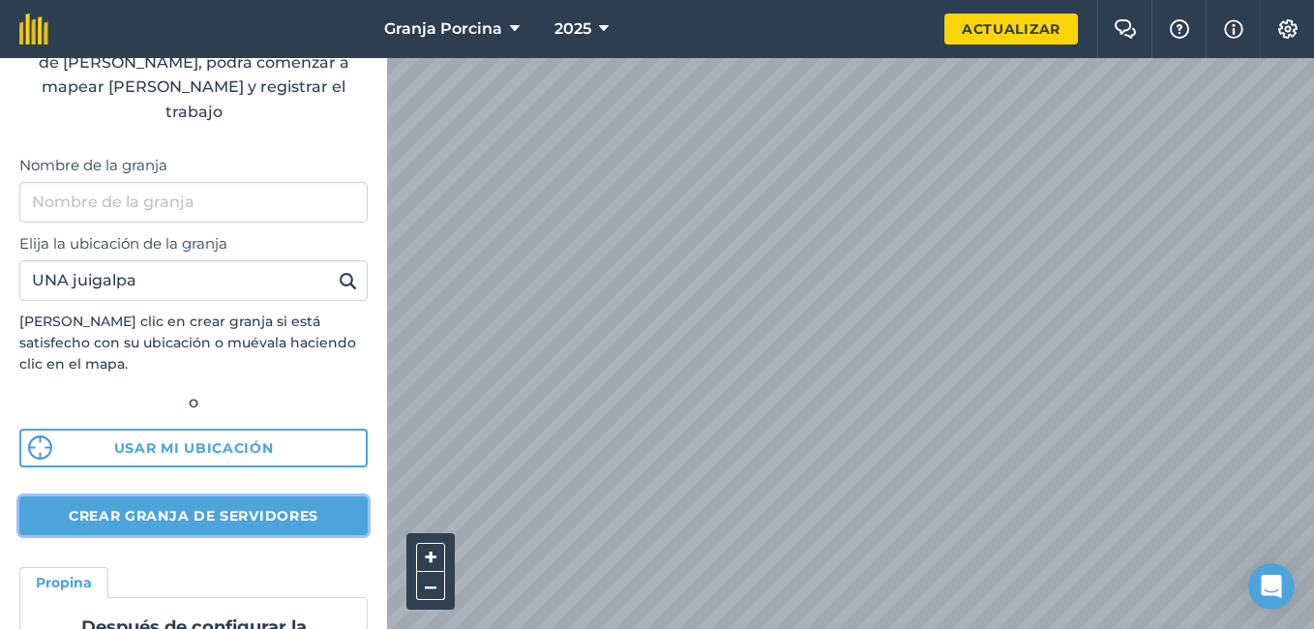
click at [287, 501] on button "Crear granja de servidores" at bounding box center [193, 515] width 348 height 39
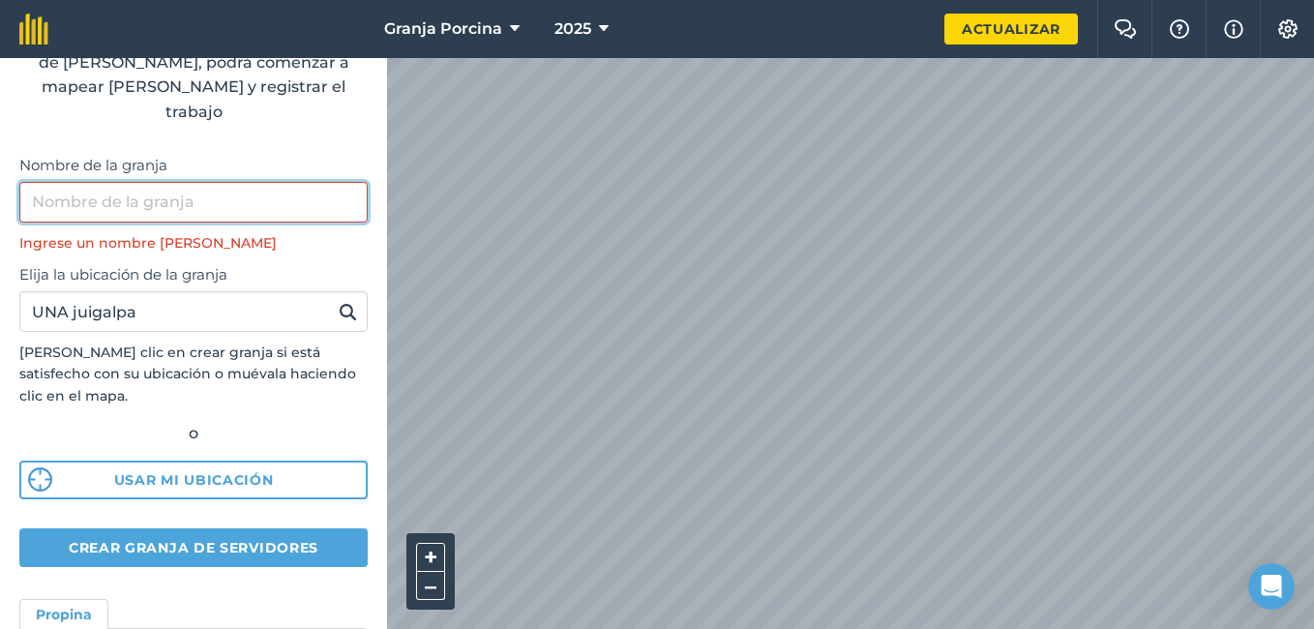
click at [212, 182] on input "Nombre de la granja" at bounding box center [193, 202] width 348 height 41
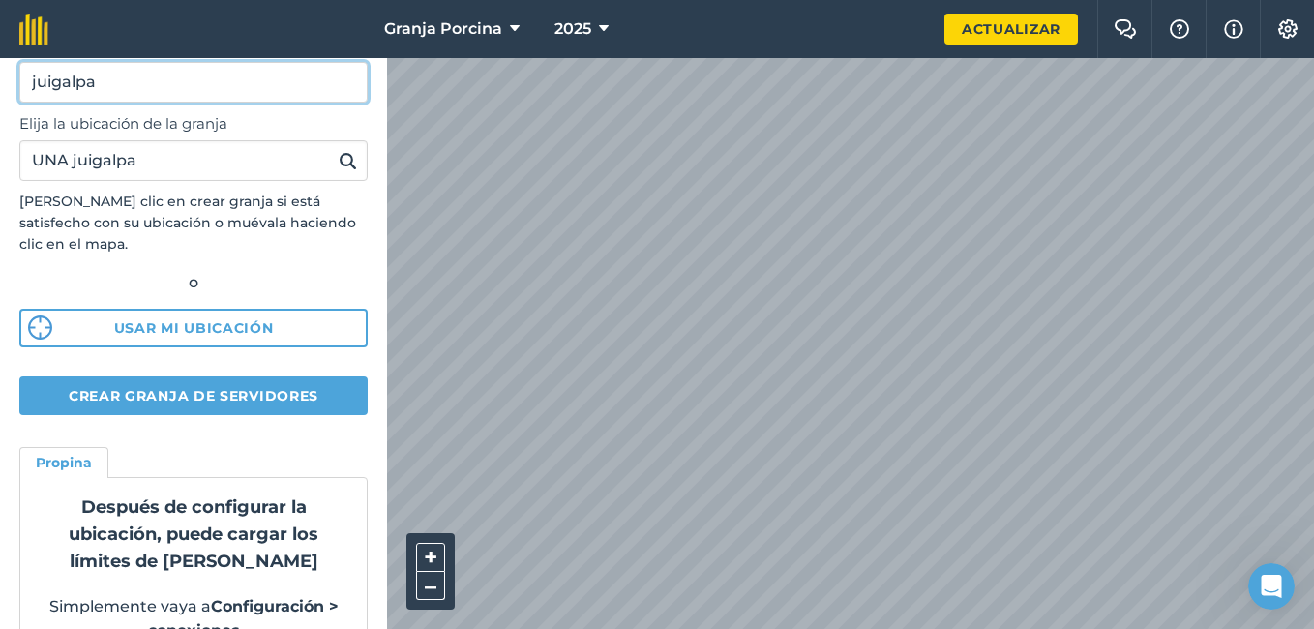
scroll to position [338, 0]
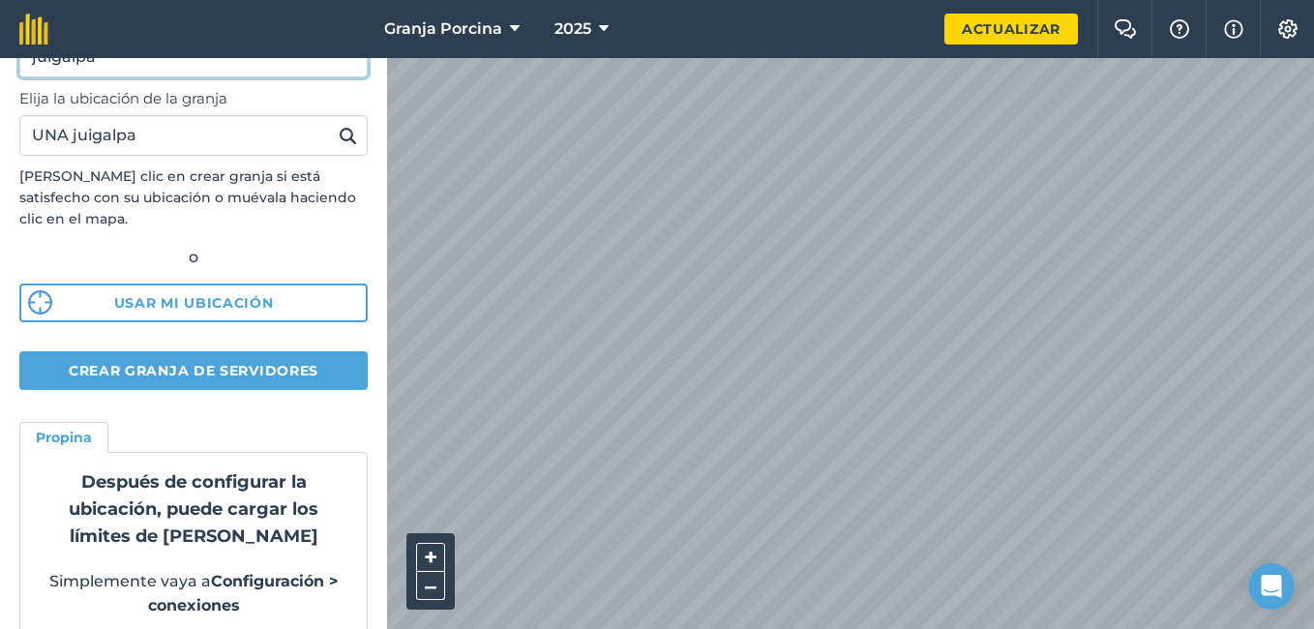
type input "juigalpa"
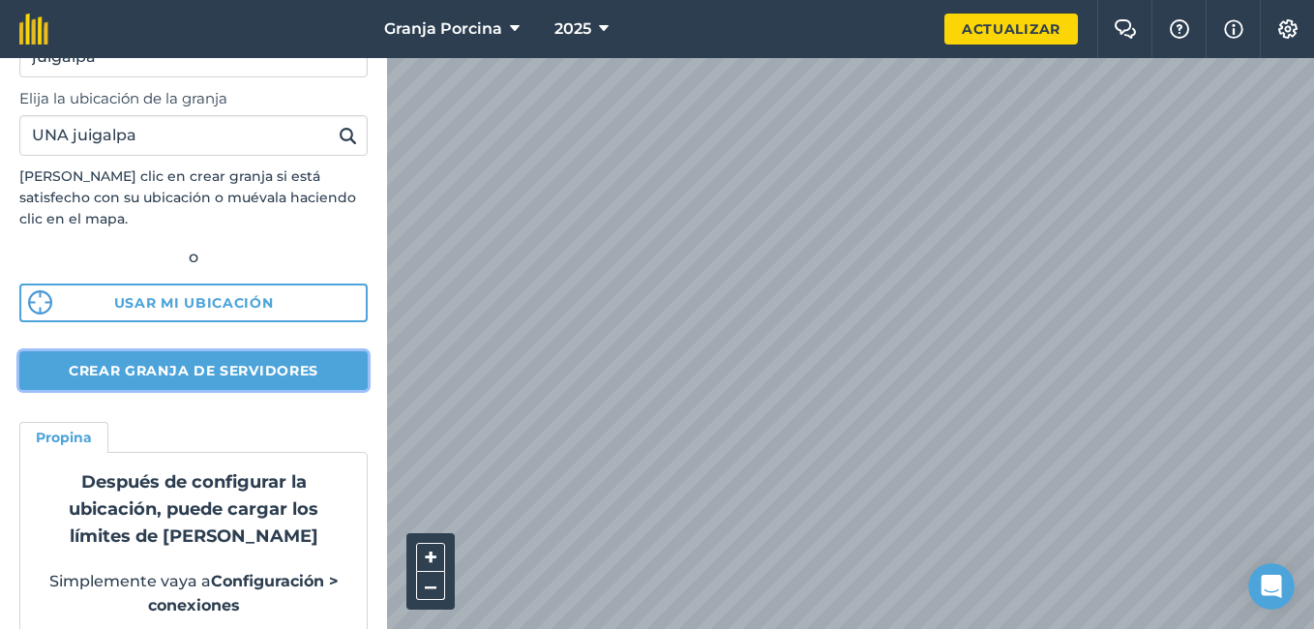
click at [306, 353] on button "Crear granja de servidores" at bounding box center [193, 370] width 348 height 39
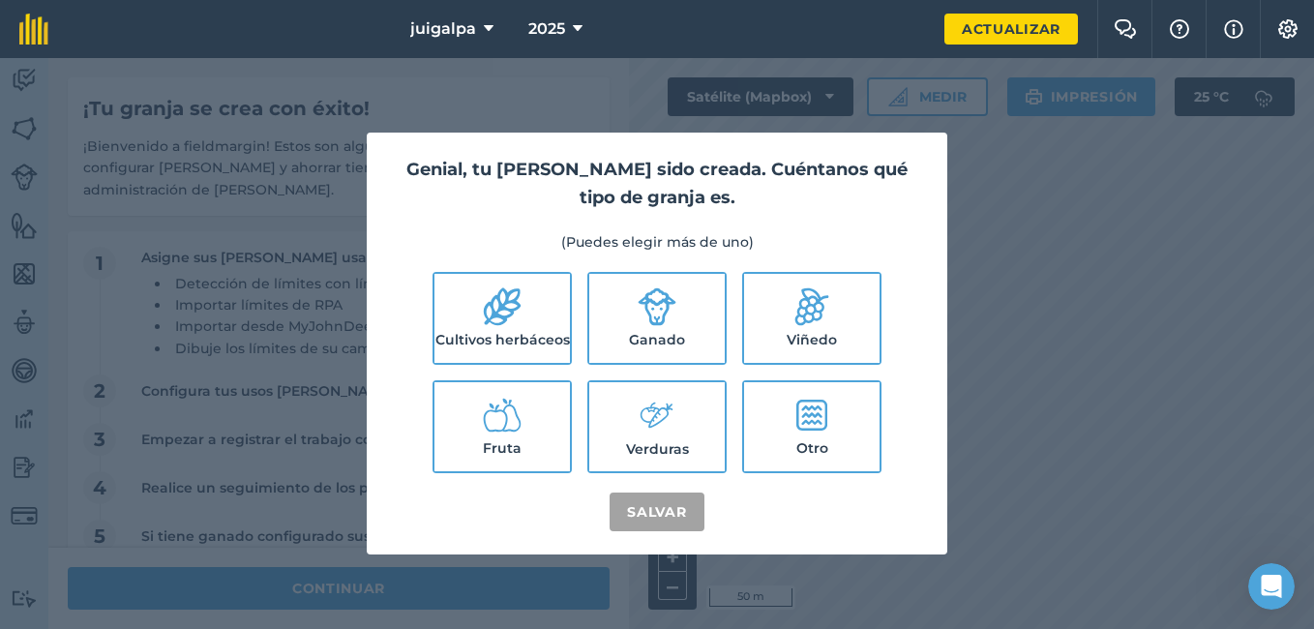
click at [782, 450] on label "Otro" at bounding box center [811, 426] width 135 height 89
checkbox input "true"
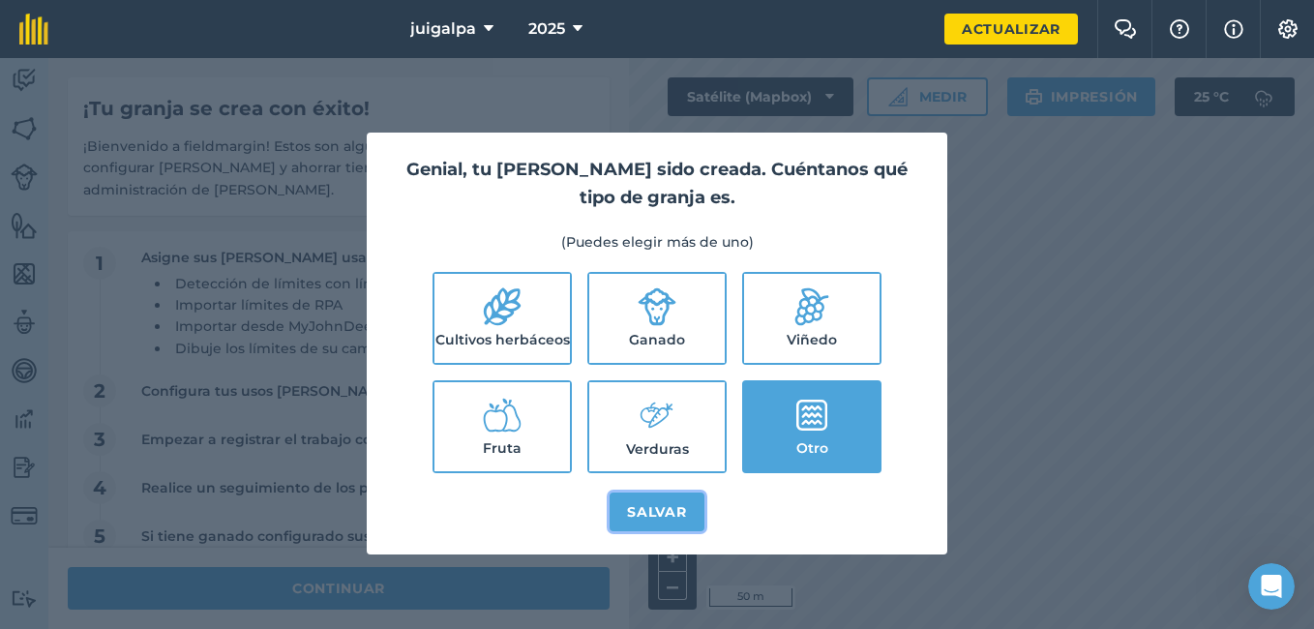
click at [675, 511] on button "Salvar" at bounding box center [657, 512] width 94 height 39
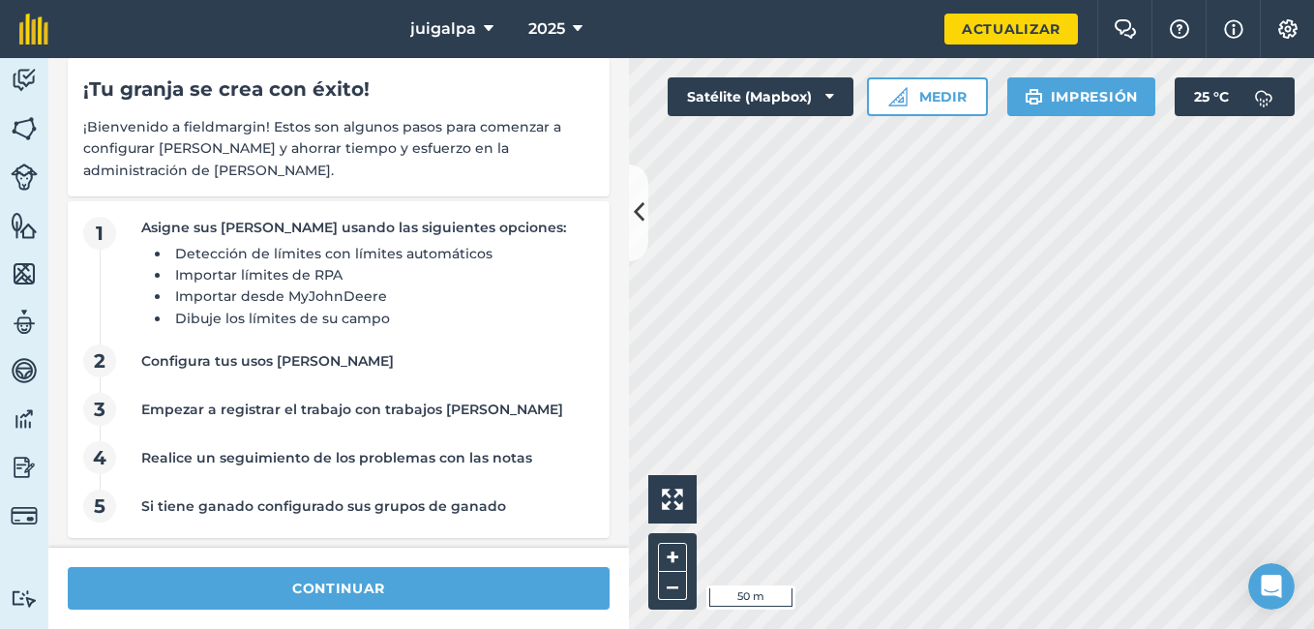
scroll to position [40, 0]
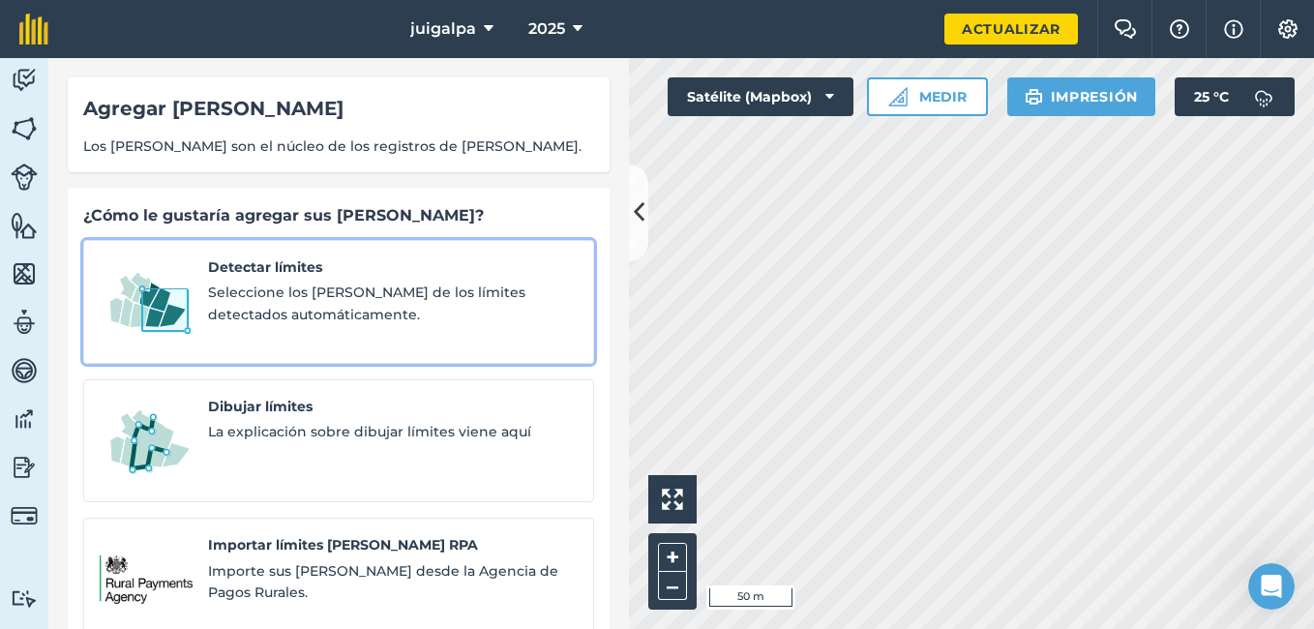
click at [531, 294] on span "Seleccione los campos de los límites detectados automáticamente." at bounding box center [393, 304] width 370 height 44
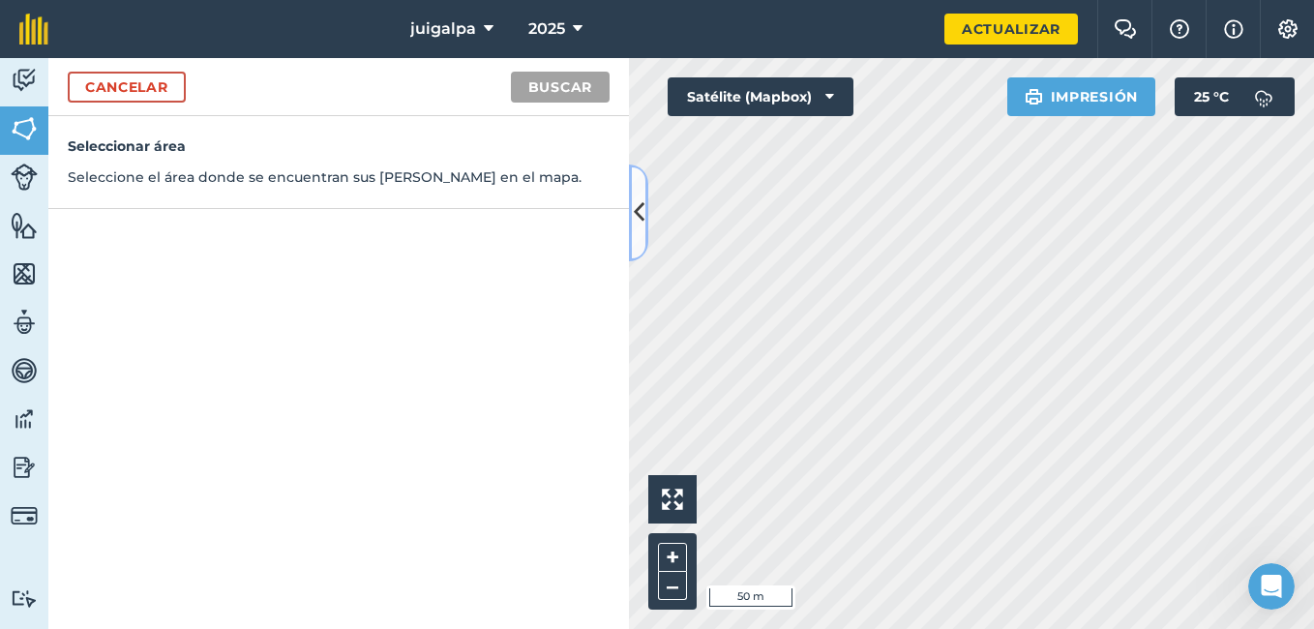
click at [643, 206] on icon at bounding box center [639, 212] width 11 height 34
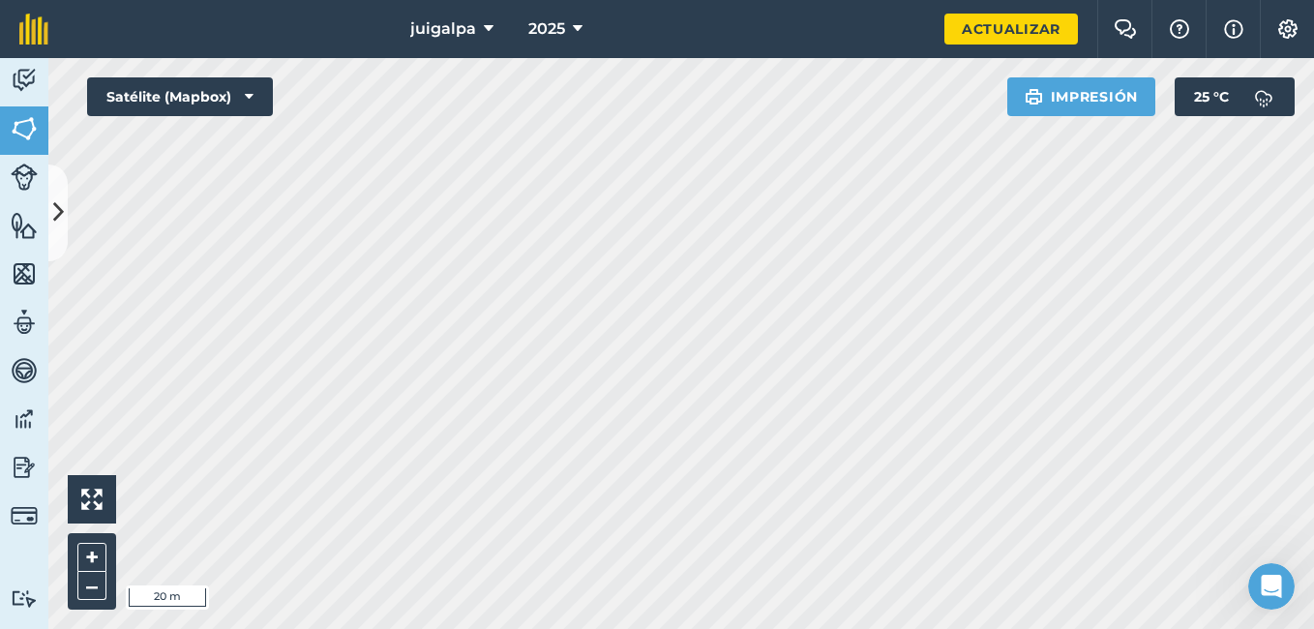
click at [1237, 628] on html "juigalpa 2025 Actualizar Chat de granja Ayuda Información Configuración Map pri…" at bounding box center [657, 314] width 1314 height 629
click at [84, 591] on button "–" at bounding box center [91, 586] width 29 height 28
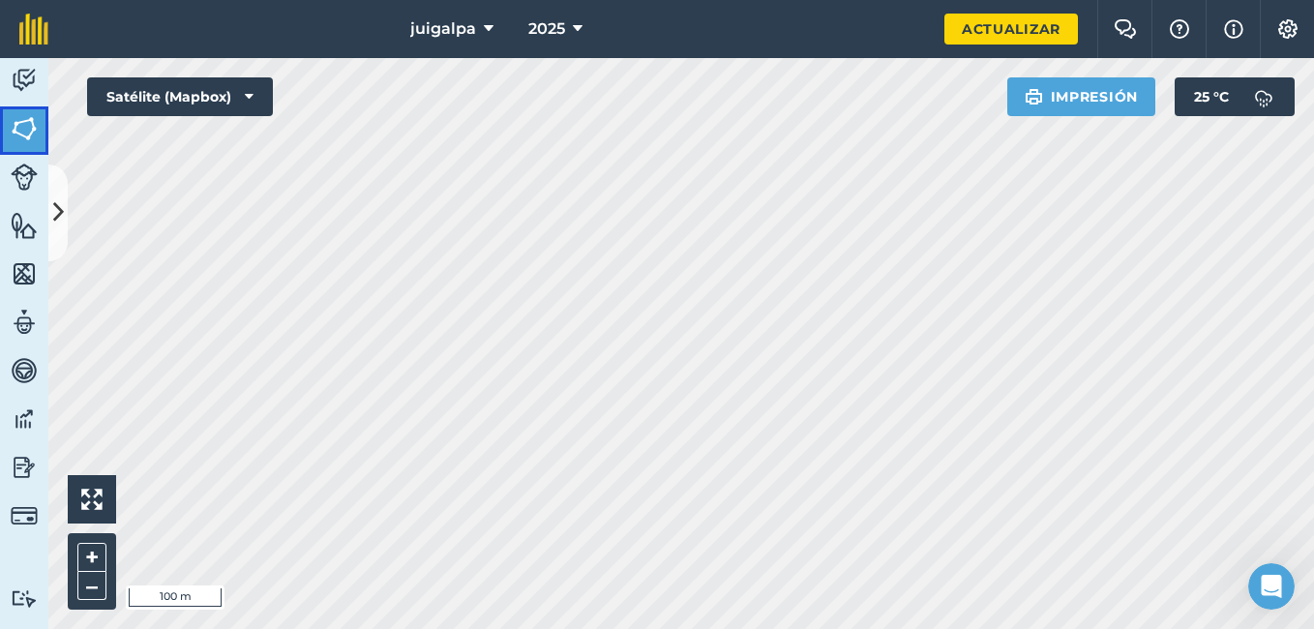
click at [24, 108] on link "Campos" at bounding box center [24, 130] width 48 height 48
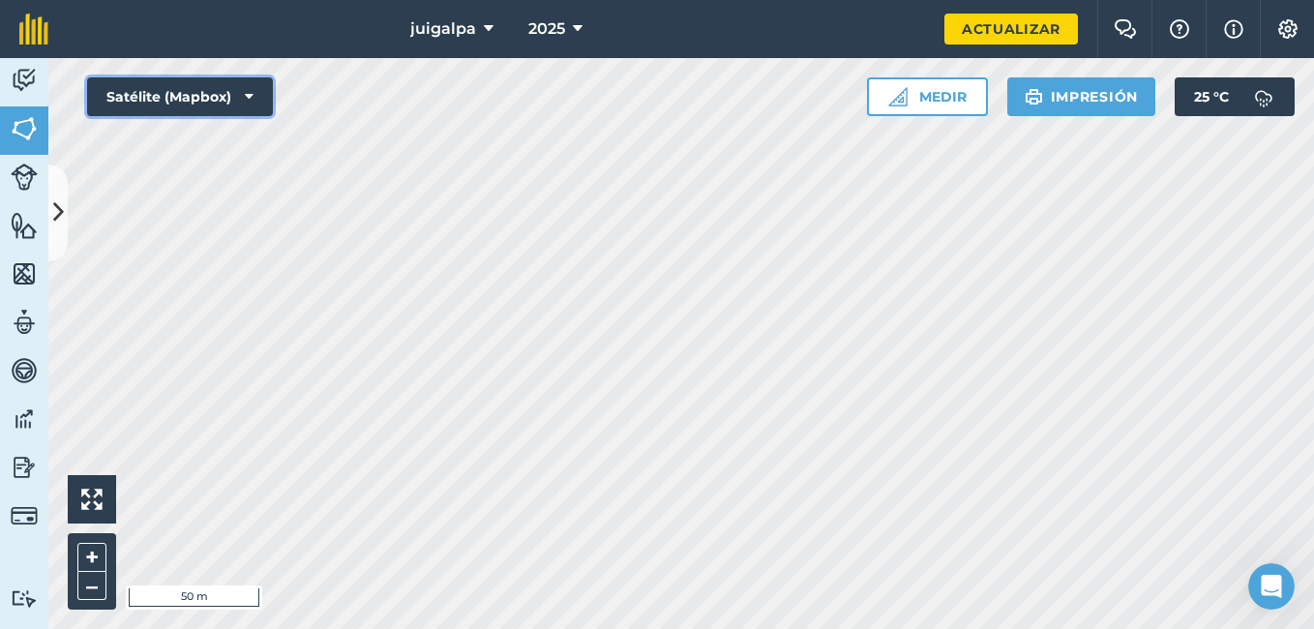
click at [254, 90] on button "Satélite (Mapbox)" at bounding box center [180, 96] width 186 height 39
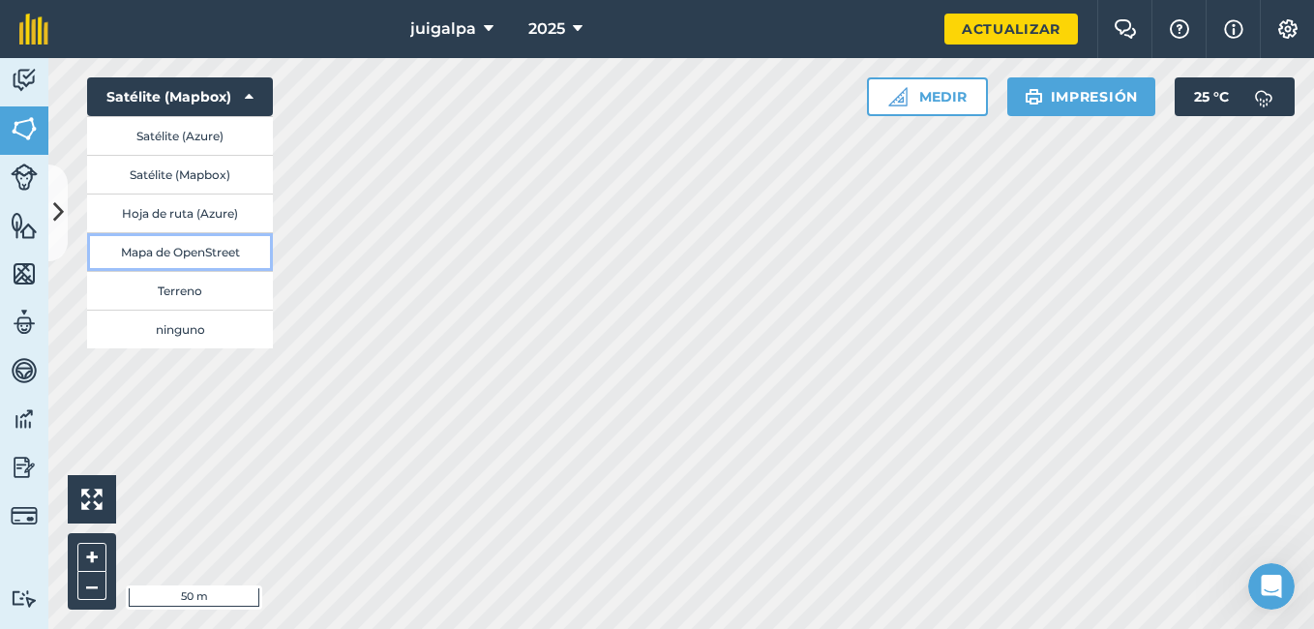
click at [224, 250] on button "Mapa de OpenStreet" at bounding box center [180, 251] width 186 height 39
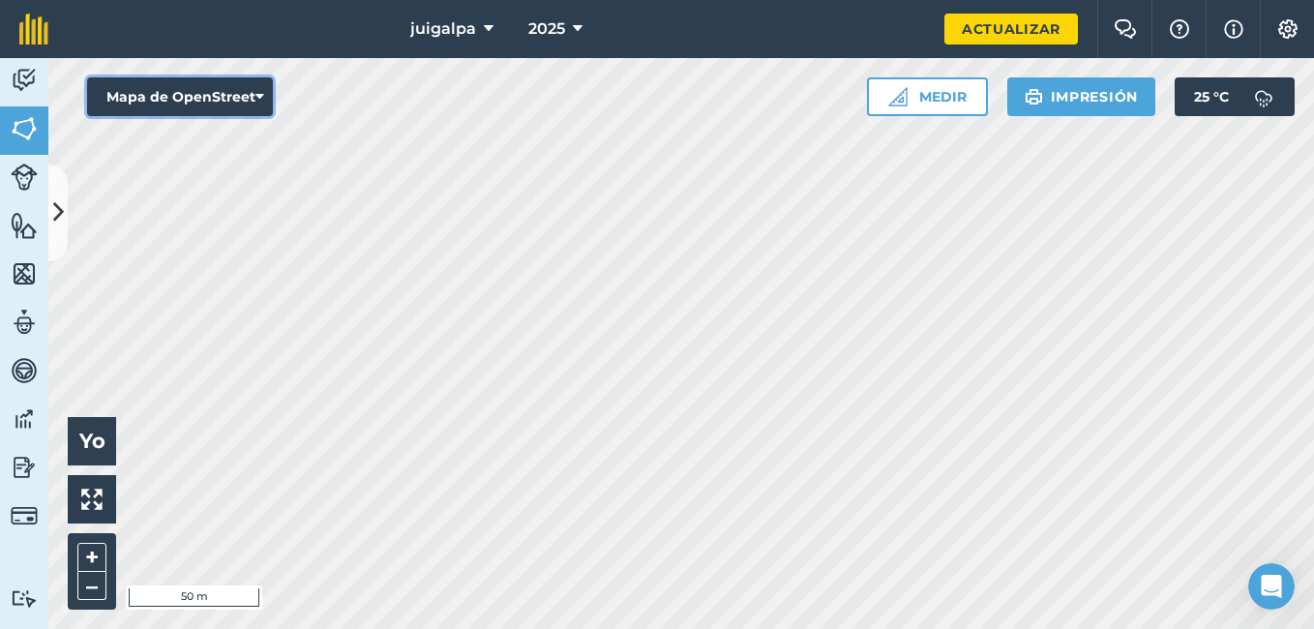
click at [255, 95] on icon at bounding box center [259, 96] width 9 height 19
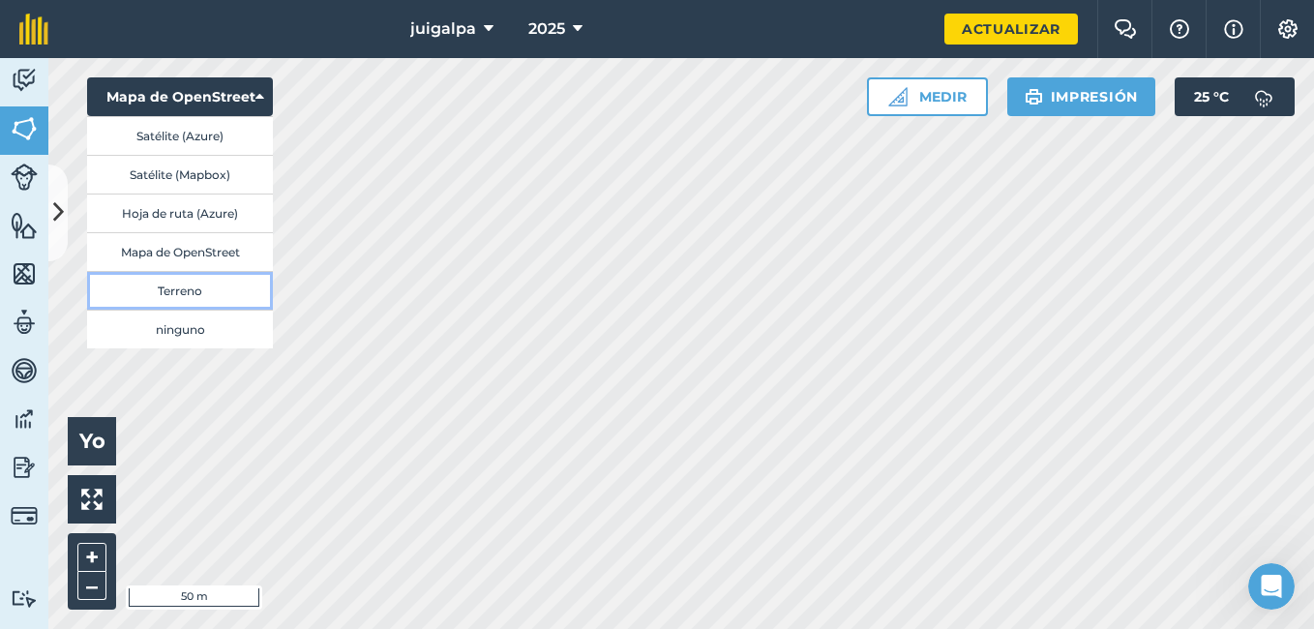
click at [197, 282] on button "Terreno" at bounding box center [180, 290] width 186 height 39
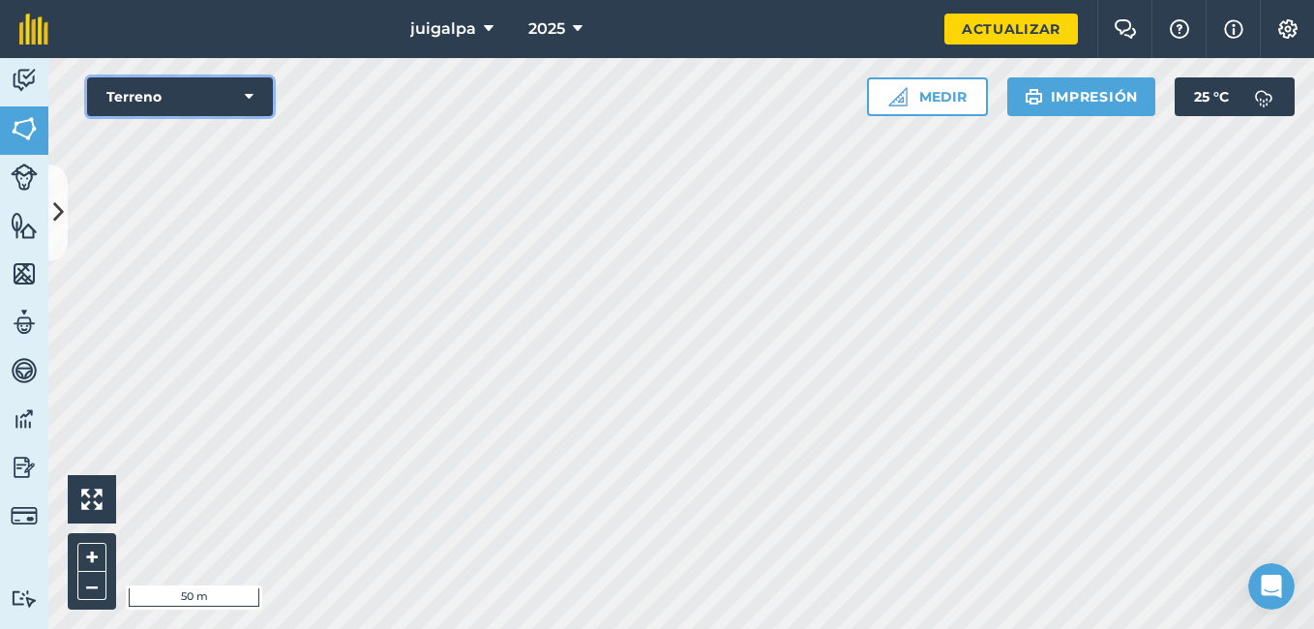
click at [252, 95] on icon at bounding box center [249, 96] width 9 height 19
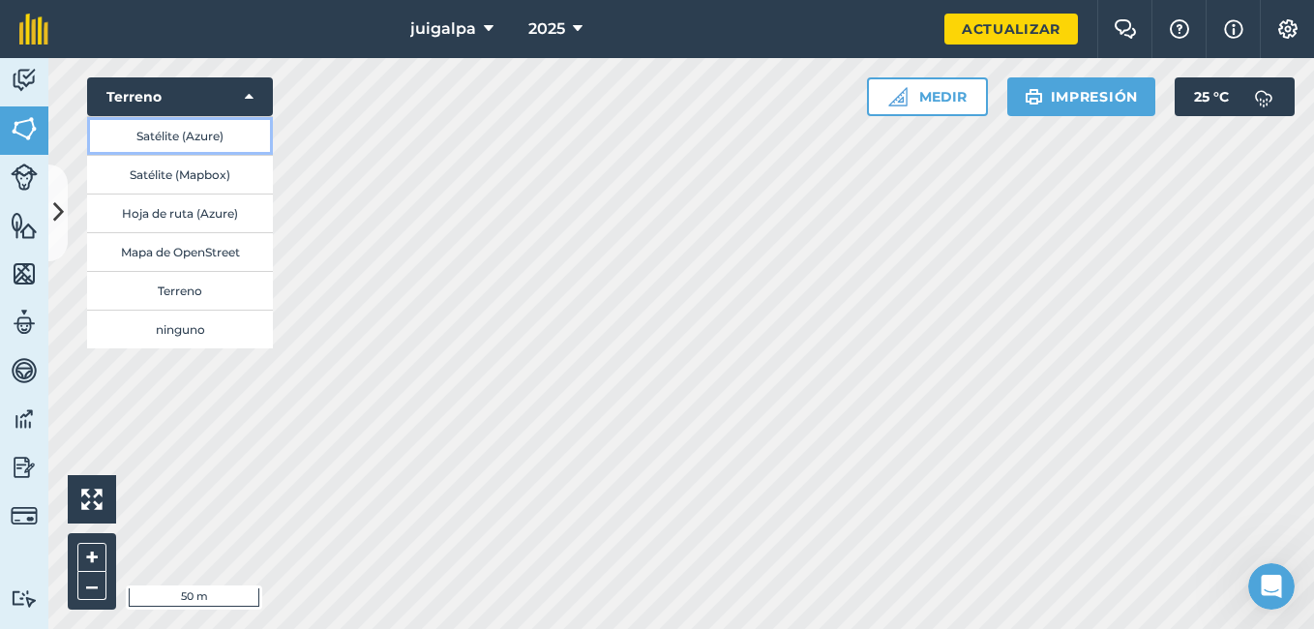
click at [226, 137] on button "Satélite (Azure)" at bounding box center [180, 135] width 186 height 39
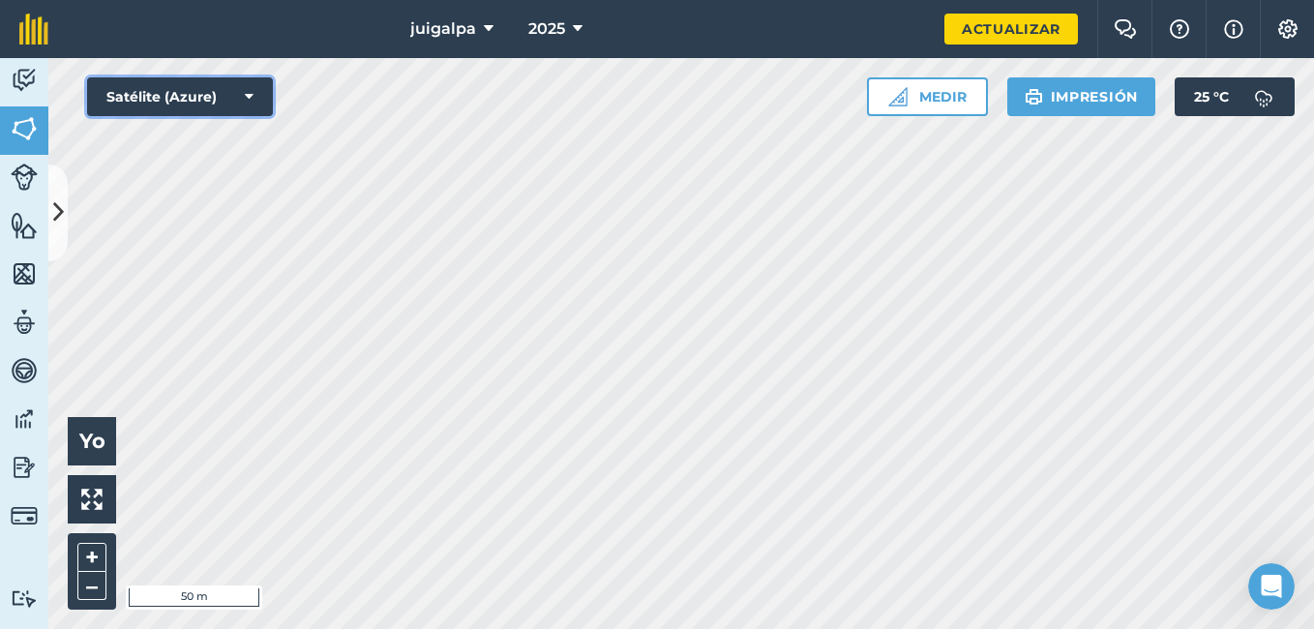
click at [265, 89] on button "Satélite (Azure)" at bounding box center [180, 96] width 186 height 39
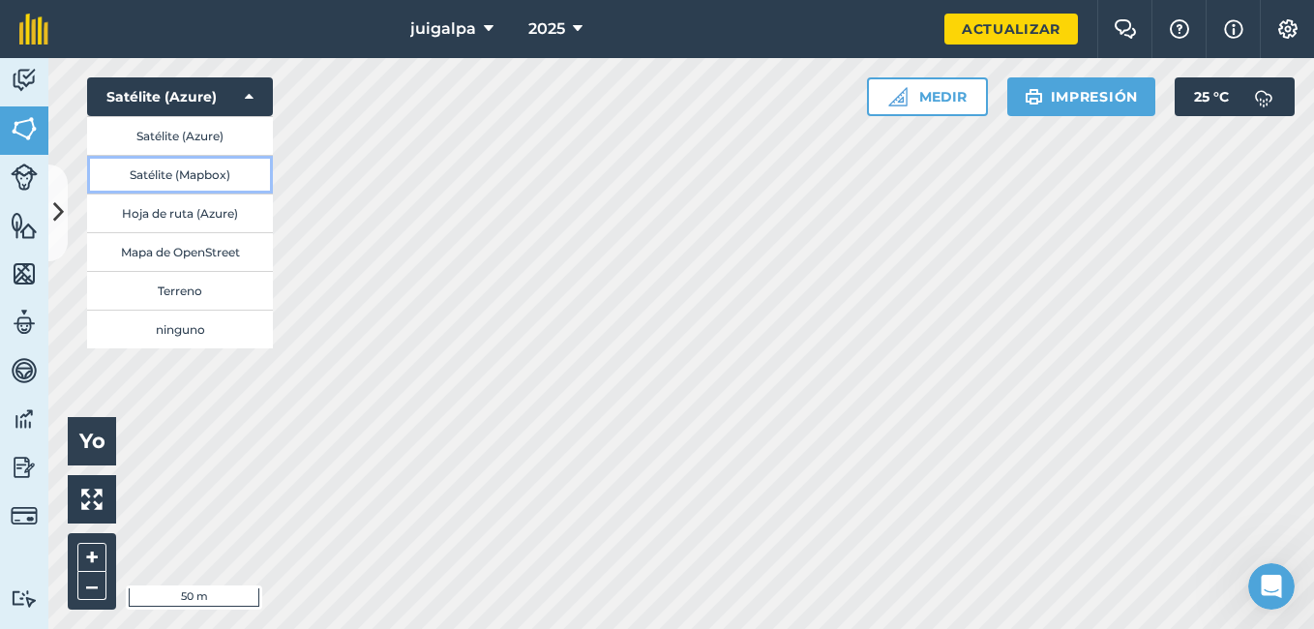
click at [228, 160] on button "Satélite (Mapbox)" at bounding box center [180, 174] width 186 height 39
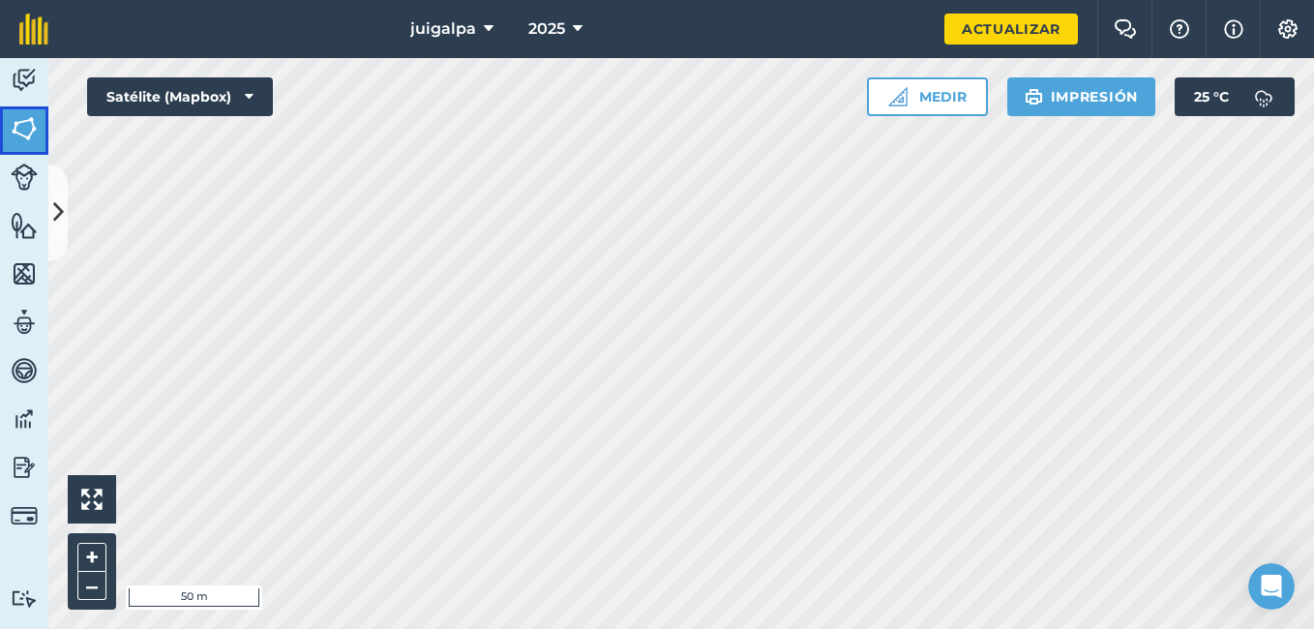
click at [31, 133] on img at bounding box center [24, 128] width 27 height 29
click at [55, 225] on icon at bounding box center [58, 212] width 11 height 34
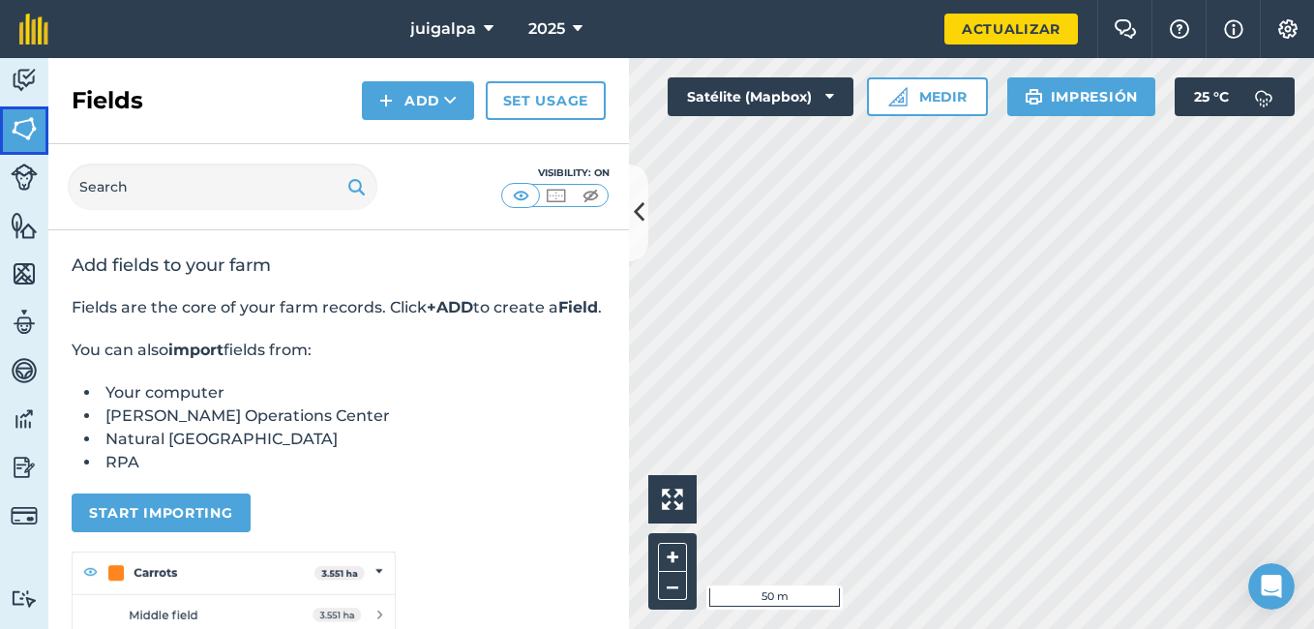
click at [25, 130] on img at bounding box center [24, 128] width 27 height 29
click at [459, 107] on button "Add" at bounding box center [418, 100] width 112 height 39
click at [459, 107] on button "Add Dibujar Importación" at bounding box center [418, 100] width 112 height 39
click at [459, 107] on button "Add" at bounding box center [418, 100] width 112 height 39
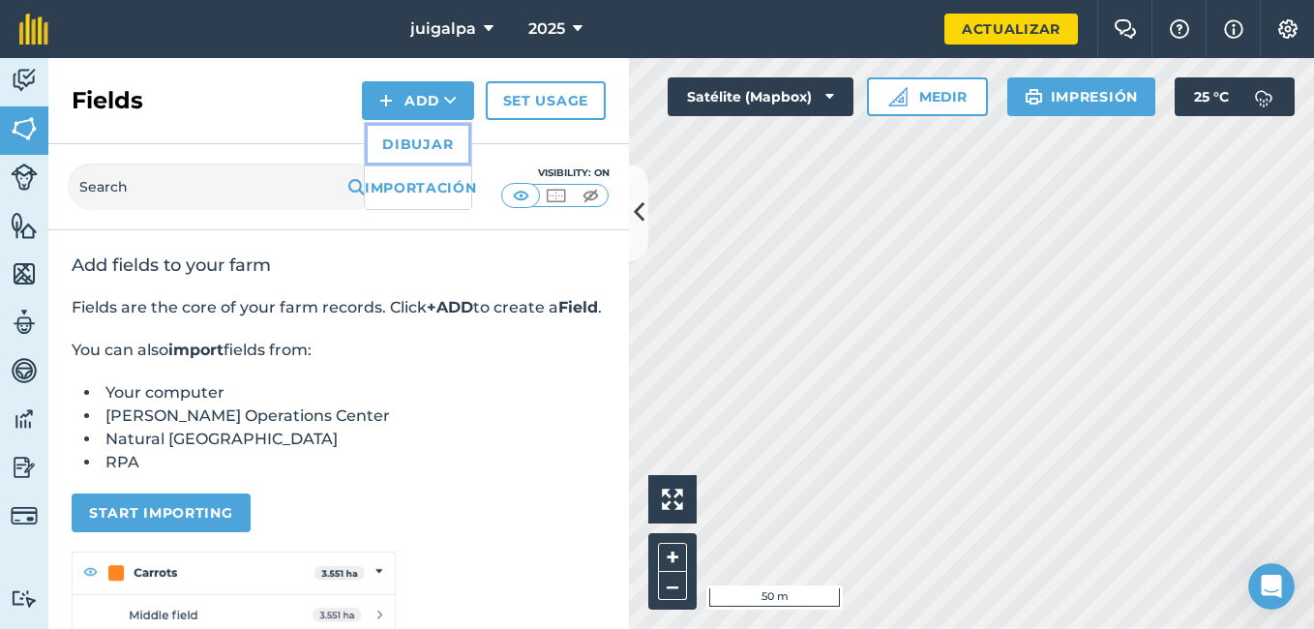
click at [452, 137] on link "Dibujar" at bounding box center [418, 144] width 106 height 43
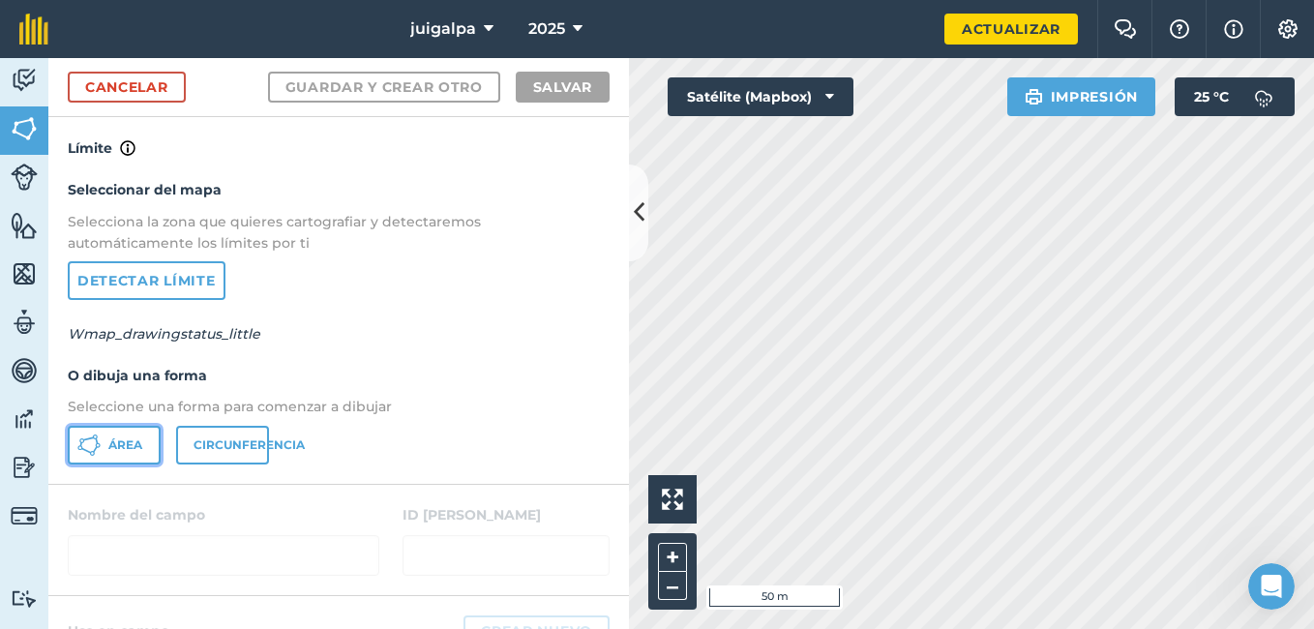
click at [130, 450] on span "Área" at bounding box center [125, 444] width 34 height 15
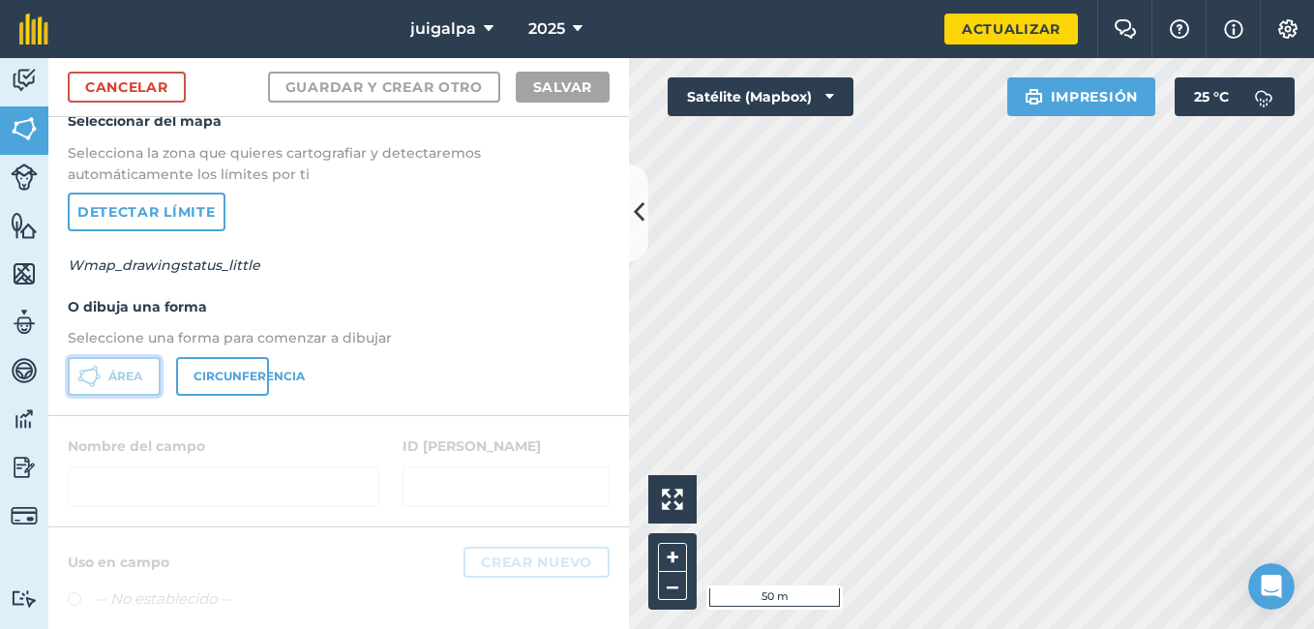
scroll to position [65, 0]
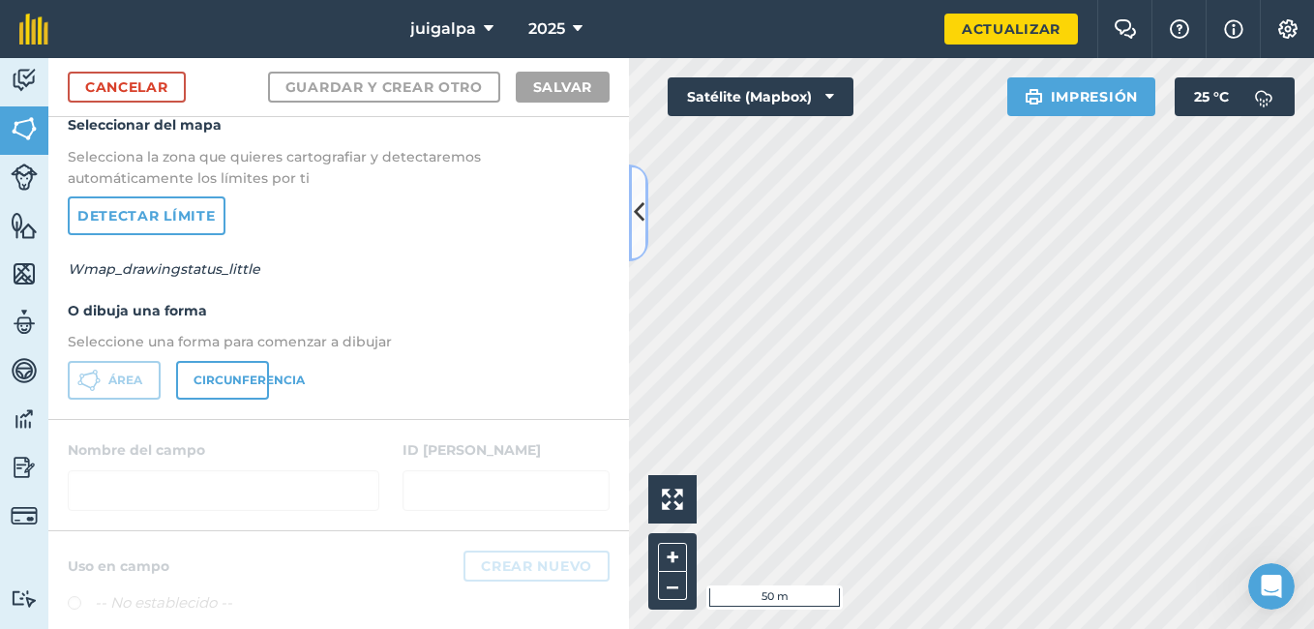
click at [634, 208] on icon at bounding box center [639, 212] width 11 height 34
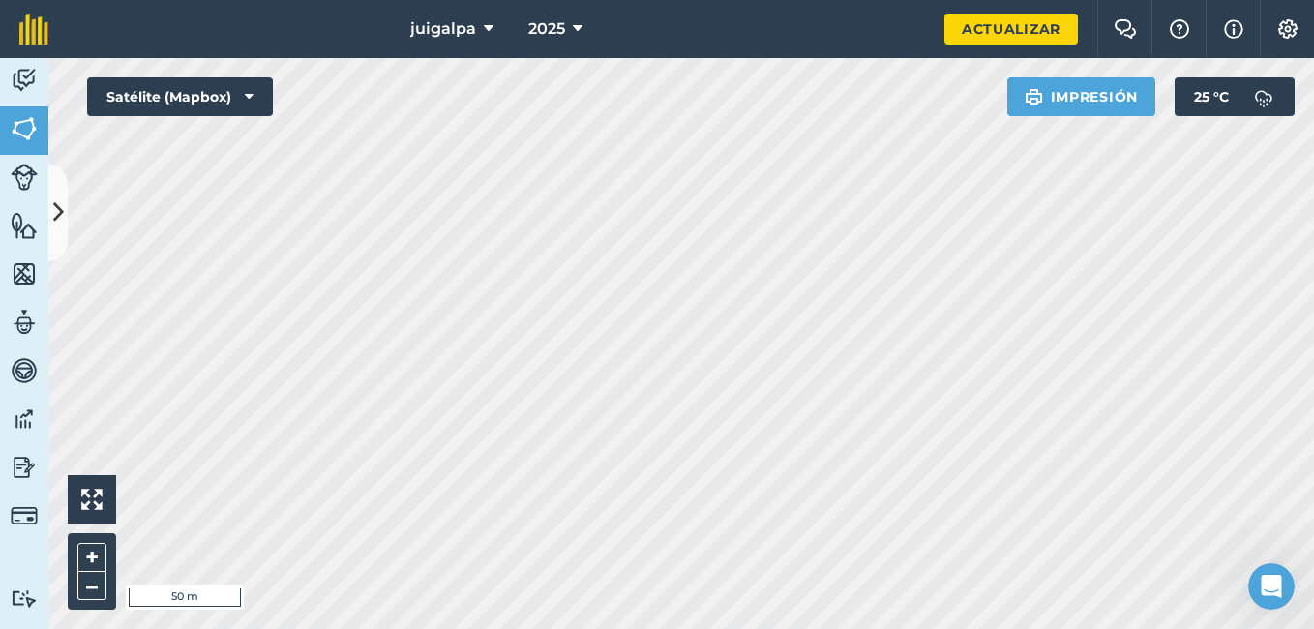
click at [580, 628] on html "juigalpa 2025 Actualizar Chat de granja Ayuda Información Configuración Map pri…" at bounding box center [657, 314] width 1314 height 629
click at [1225, 98] on span "25 °C" at bounding box center [1211, 96] width 35 height 39
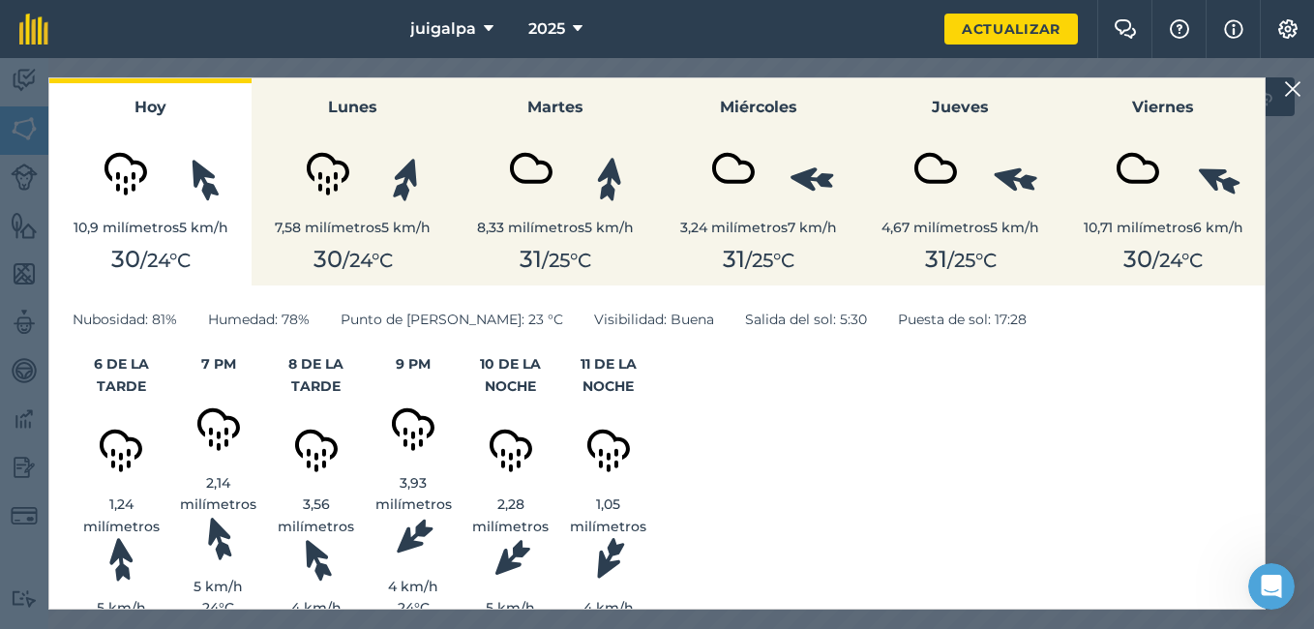
click at [1294, 80] on img at bounding box center [1292, 88] width 17 height 23
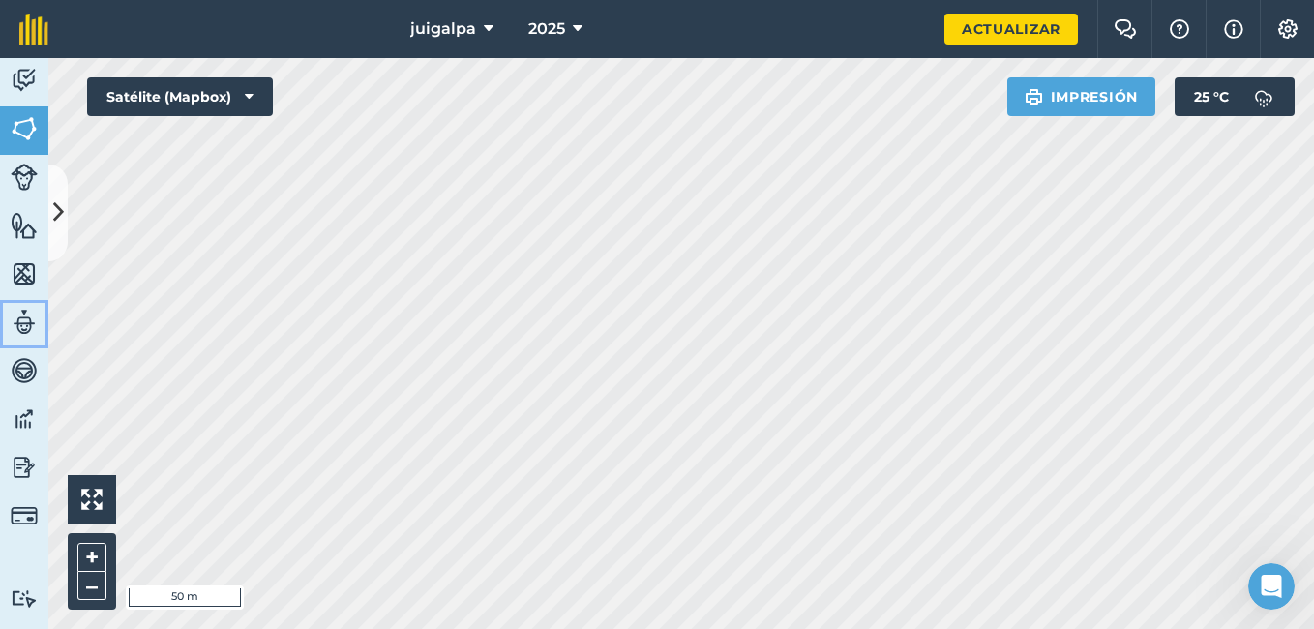
click at [23, 326] on img at bounding box center [24, 322] width 27 height 29
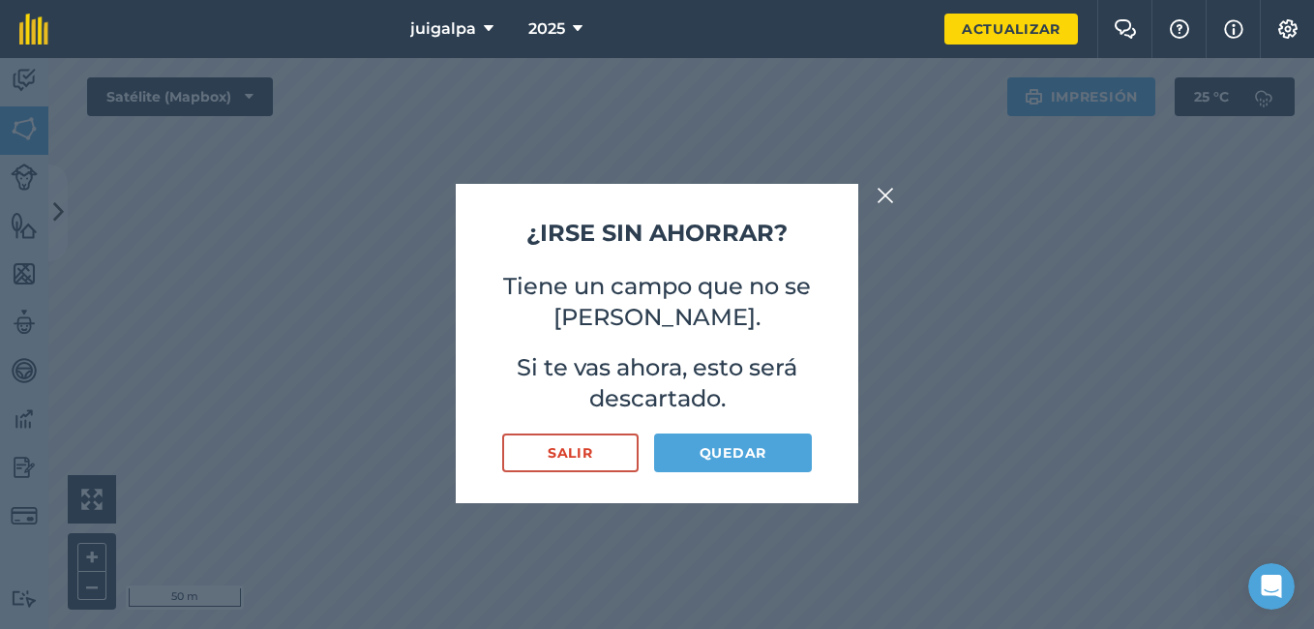
click at [883, 196] on img at bounding box center [885, 195] width 17 height 23
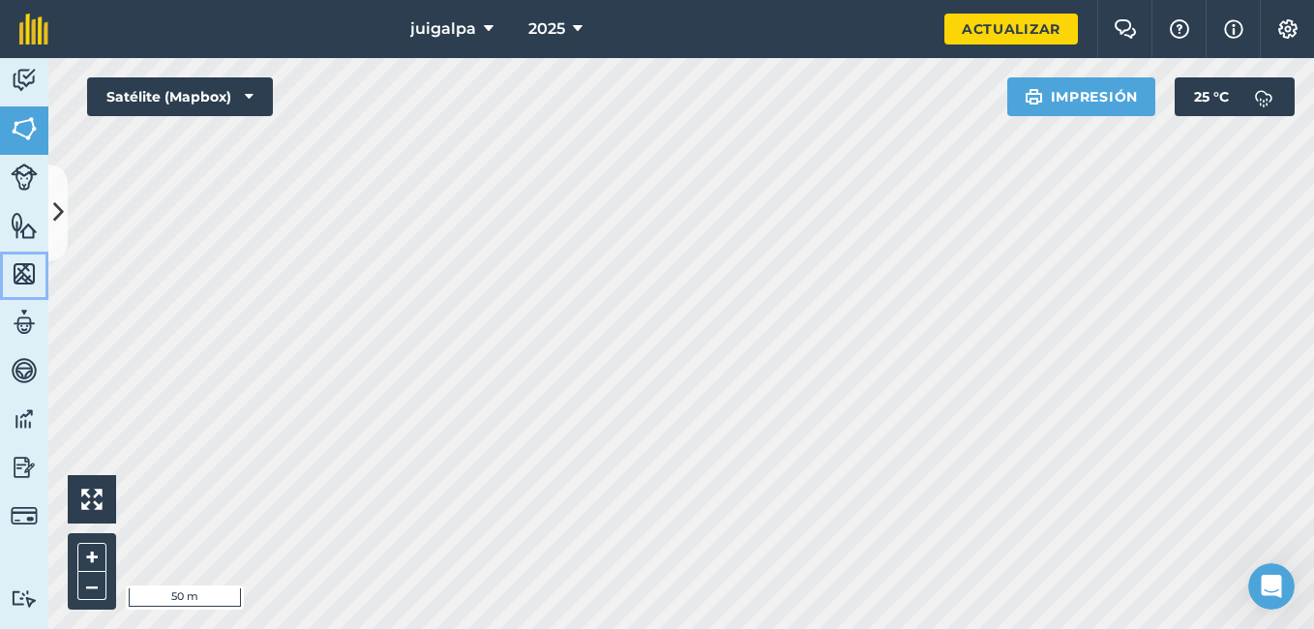
click at [28, 275] on img at bounding box center [24, 273] width 27 height 29
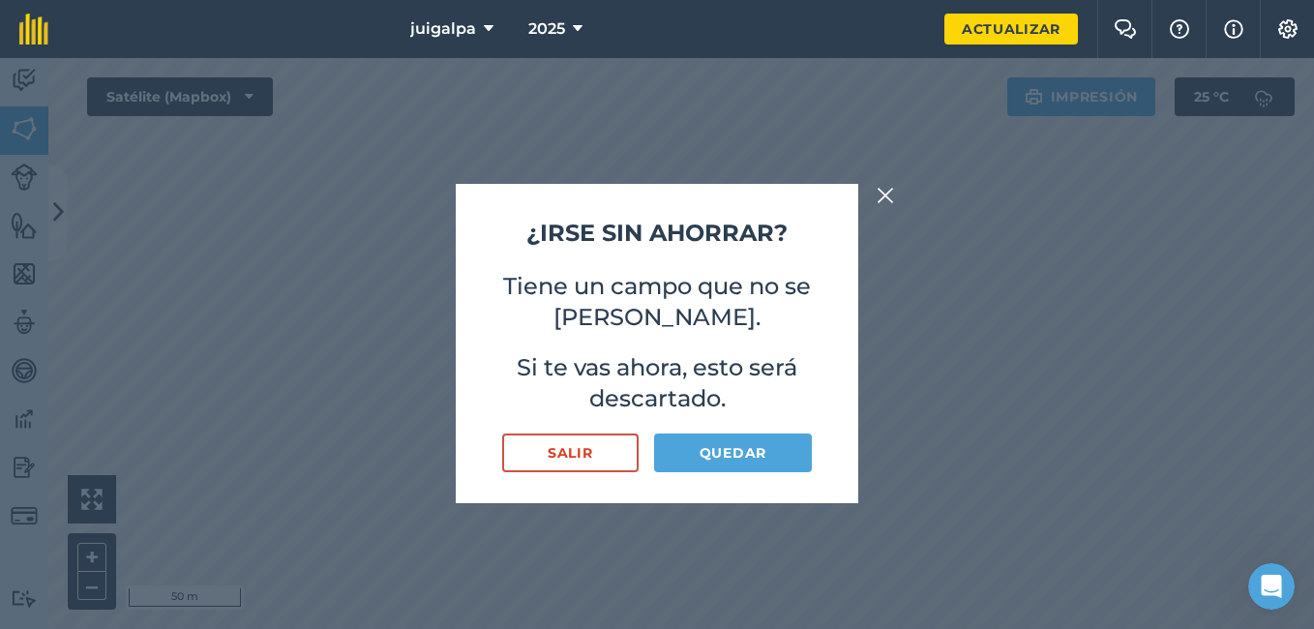
click at [871, 198] on div "¿Irse sin ahorrar? Tiene un campo que no se ha guardado. Si te vas ahora, esto …" at bounding box center [657, 343] width 1314 height 571
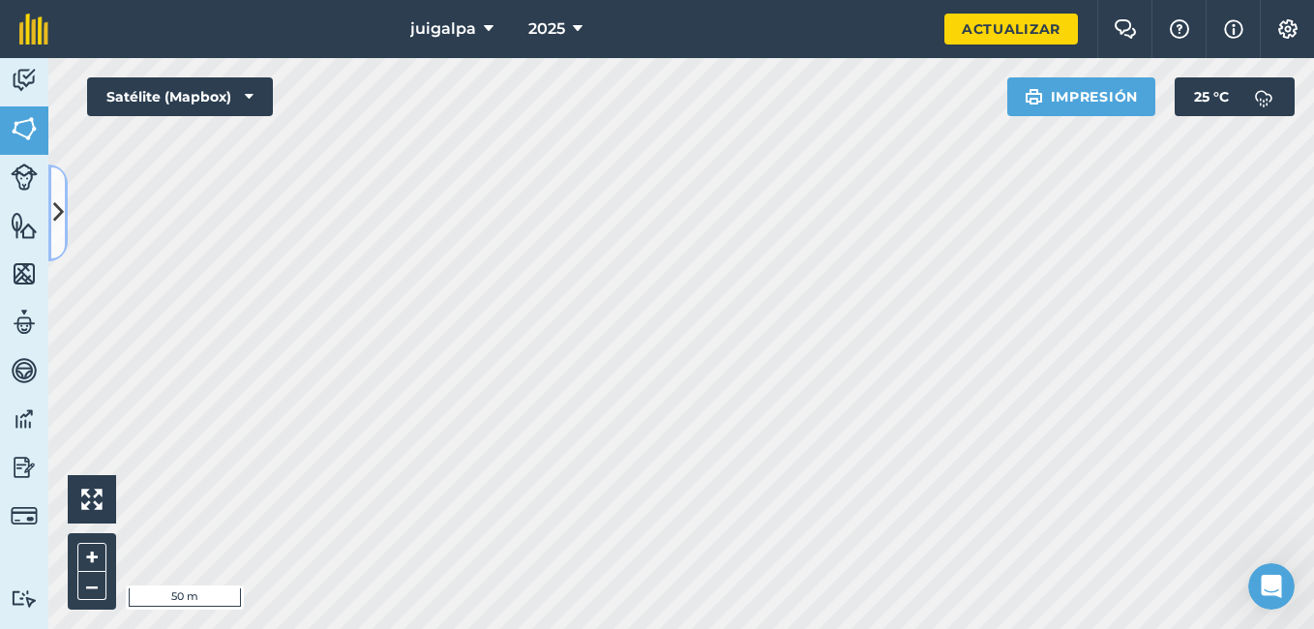
click at [55, 217] on icon at bounding box center [58, 212] width 11 height 34
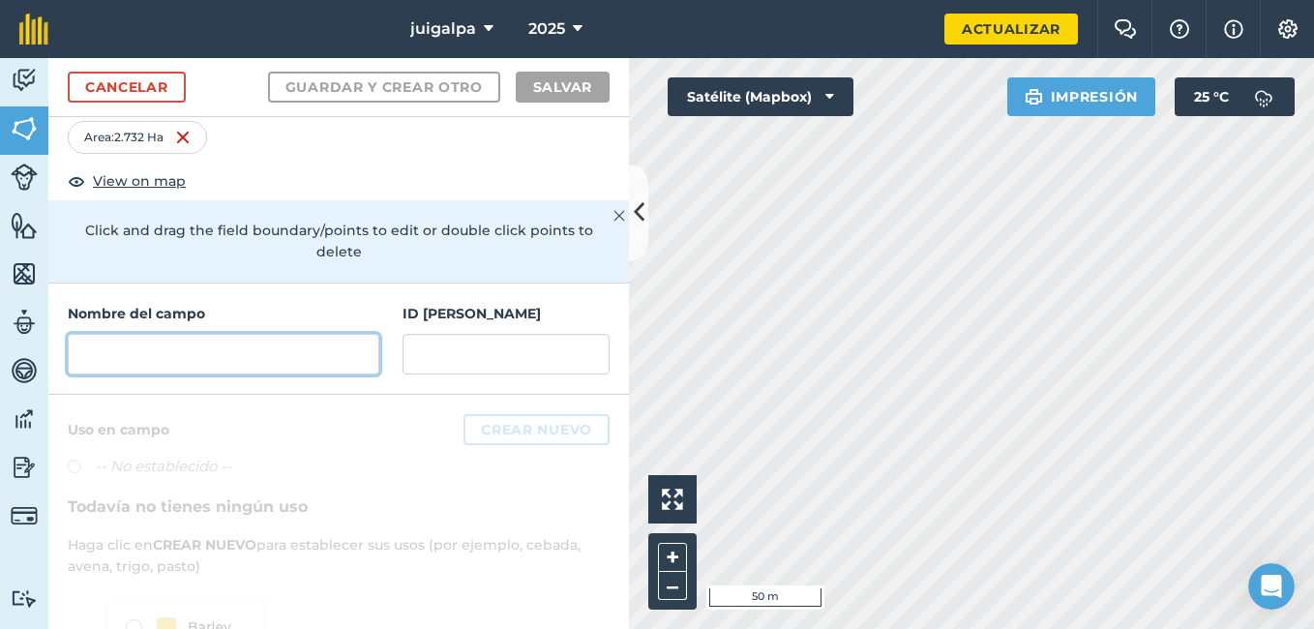
click at [254, 357] on input "text" at bounding box center [224, 354] width 312 height 41
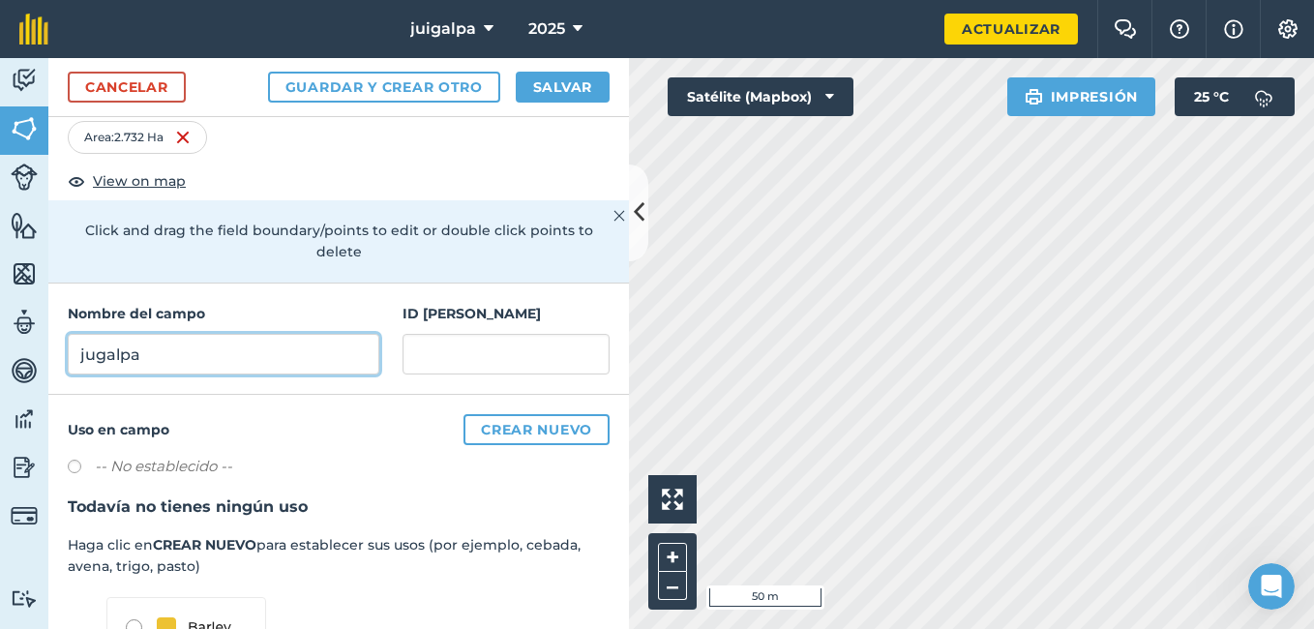
type input "jugalpa"
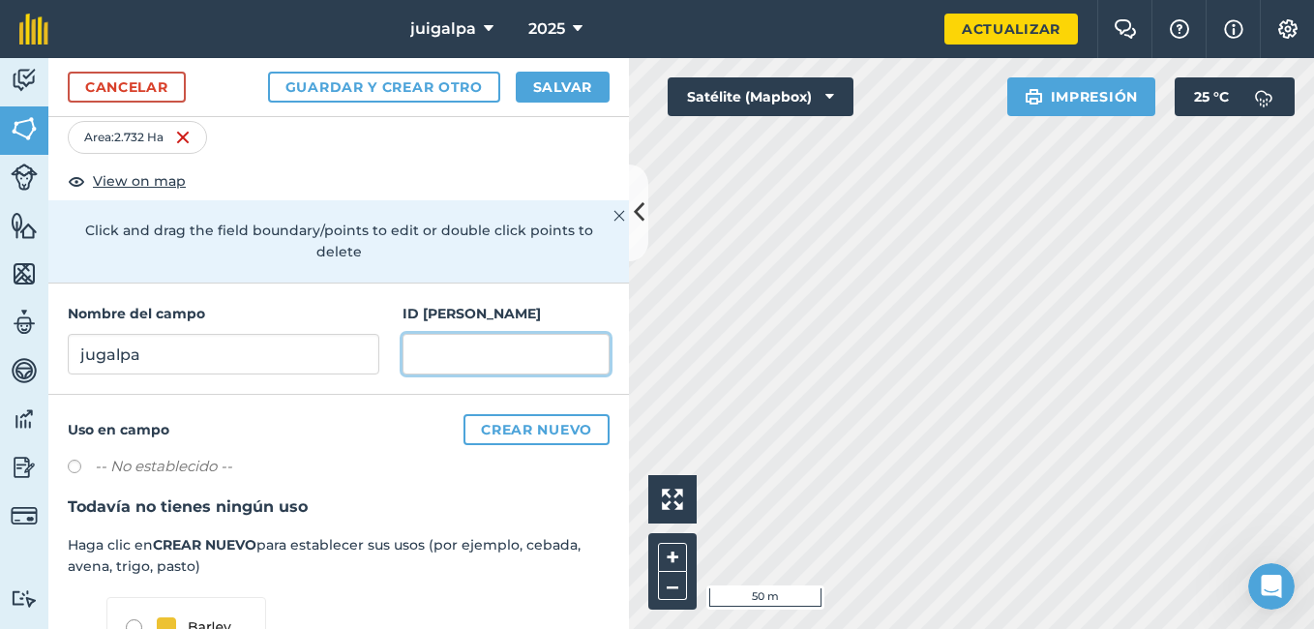
click at [410, 349] on input "text" at bounding box center [506, 354] width 207 height 41
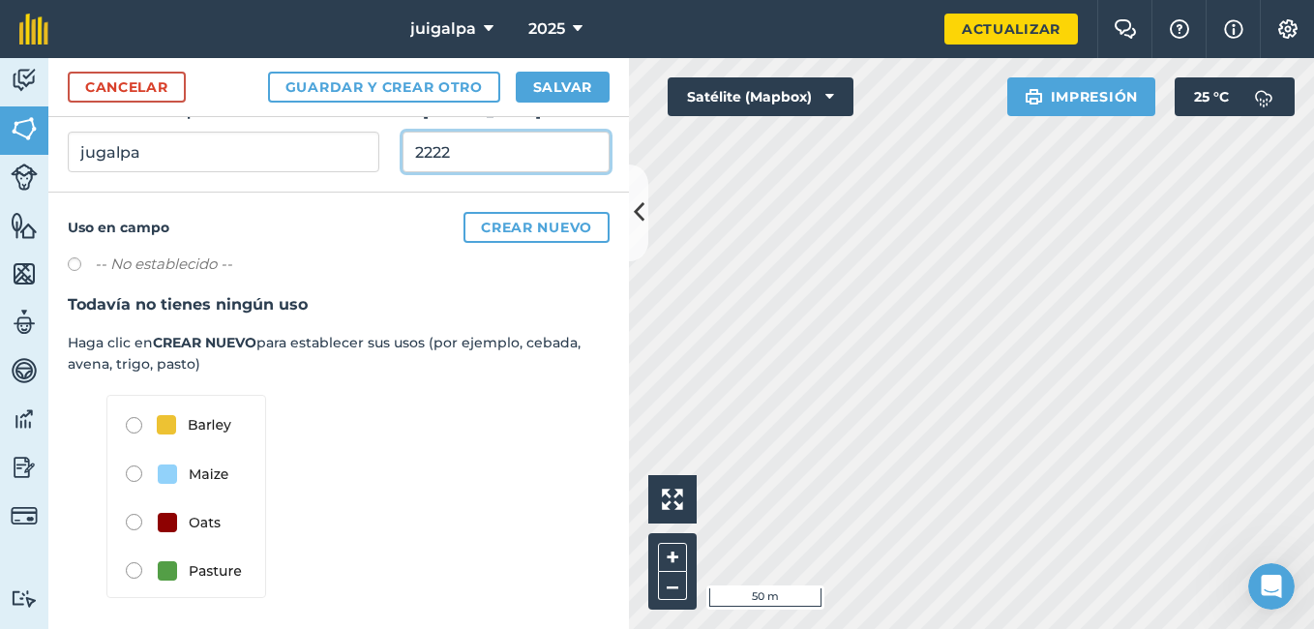
scroll to position [272, 0]
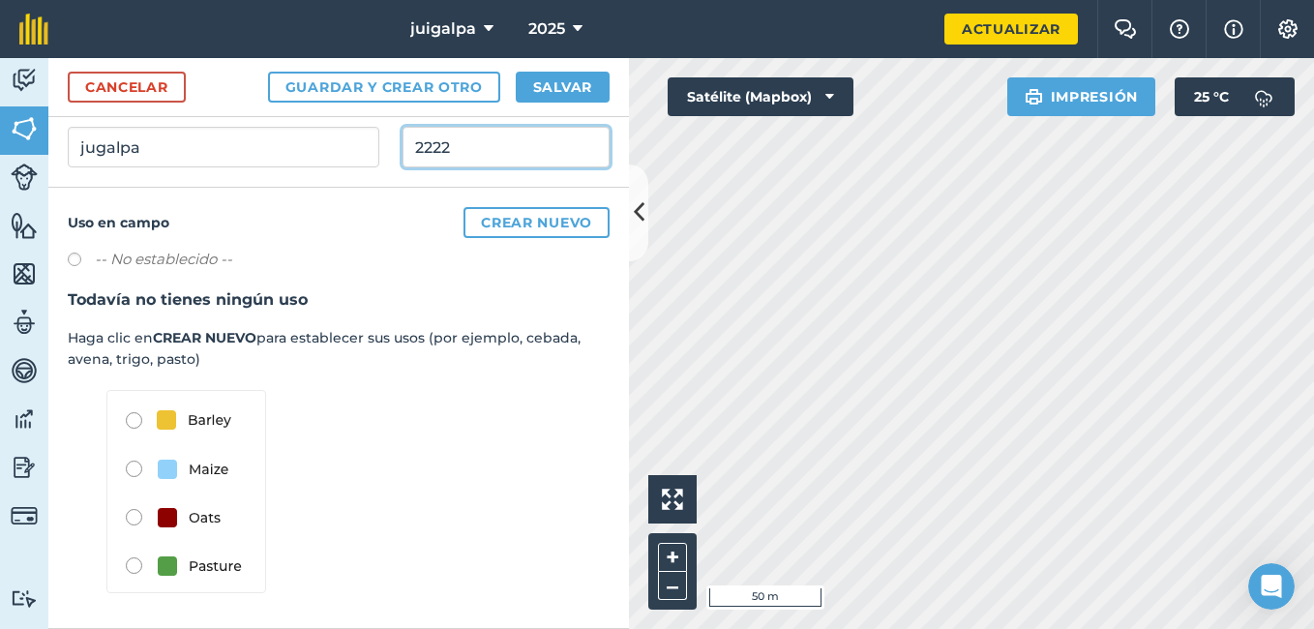
type input "2222"
click at [143, 564] on img at bounding box center [186, 491] width 160 height 203
click at [132, 566] on img at bounding box center [186, 491] width 160 height 203
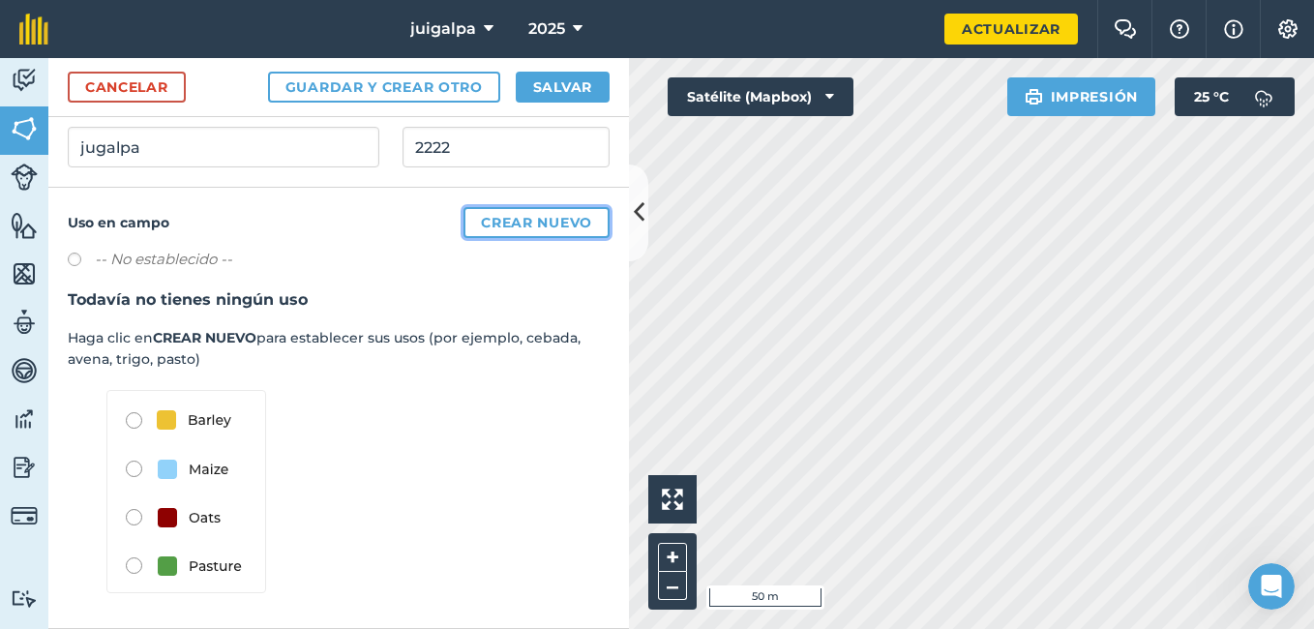
click at [517, 230] on button "Crear nuevo" at bounding box center [537, 222] width 146 height 31
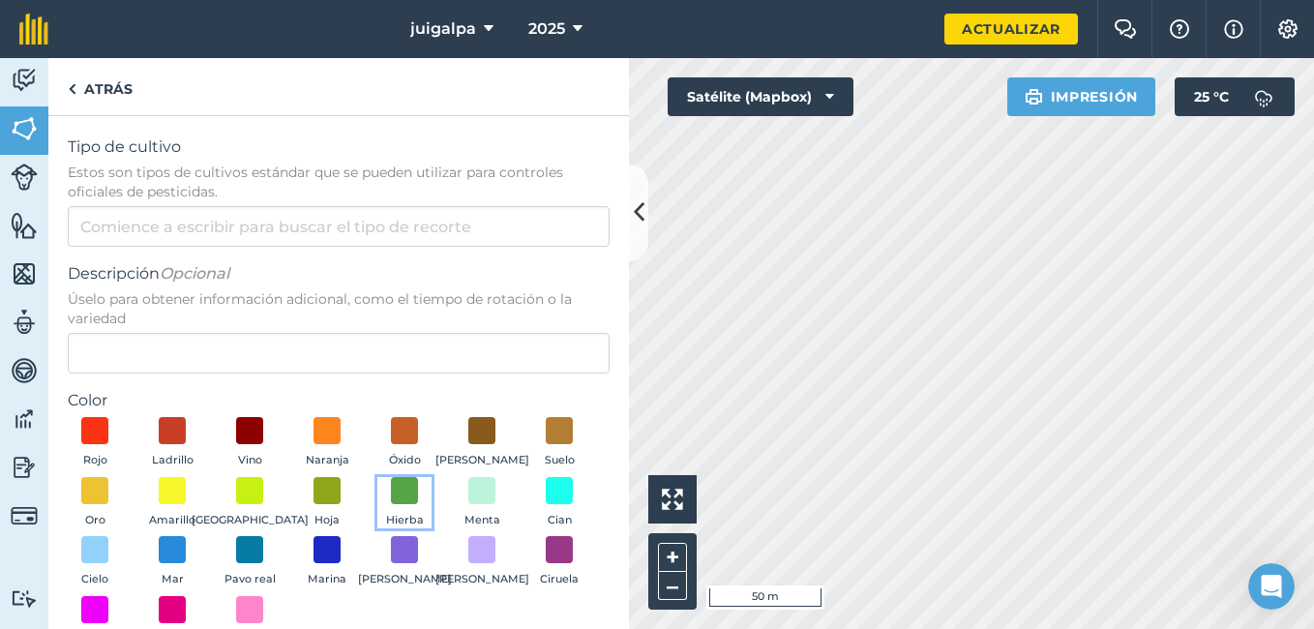
click at [424, 513] on span "Hierba" at bounding box center [405, 520] width 38 height 17
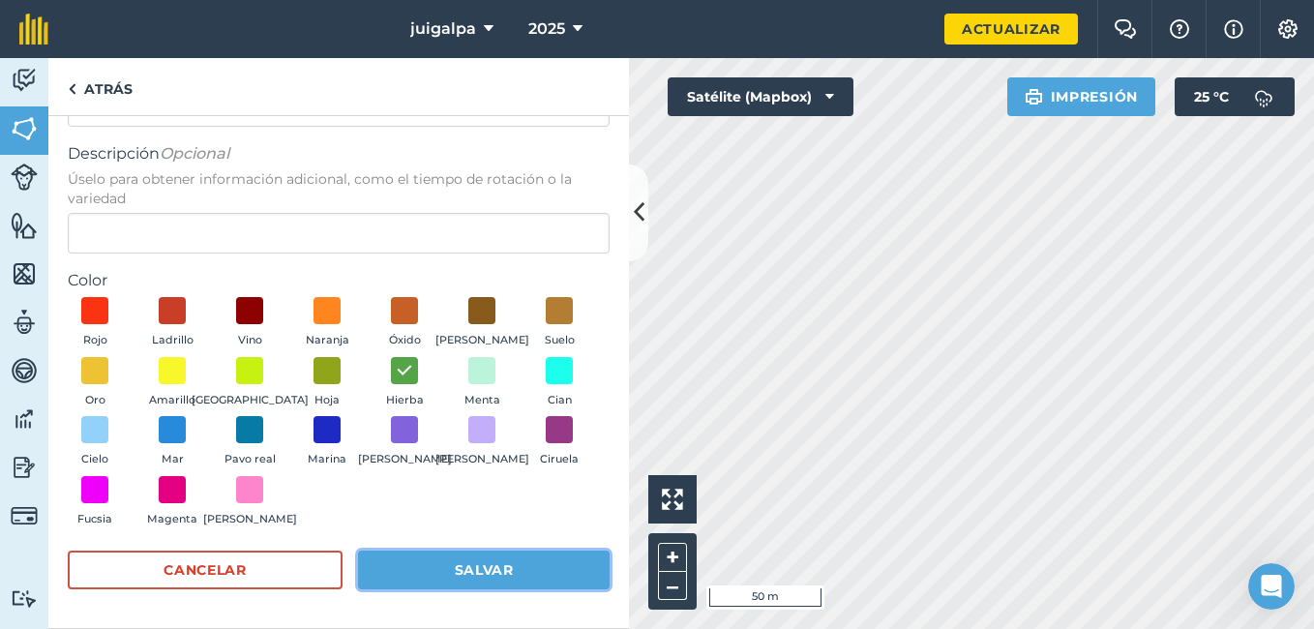
click at [523, 577] on button "Salvar" at bounding box center [484, 570] width 252 height 39
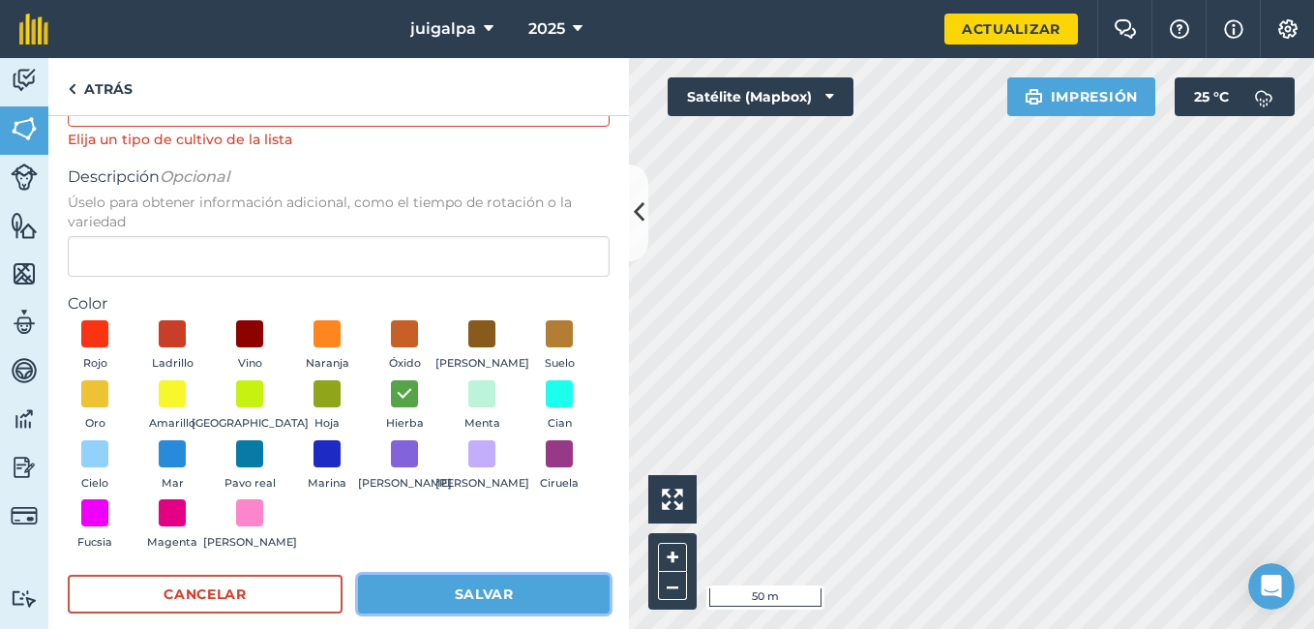
click at [523, 577] on button "Salvar" at bounding box center [484, 594] width 252 height 39
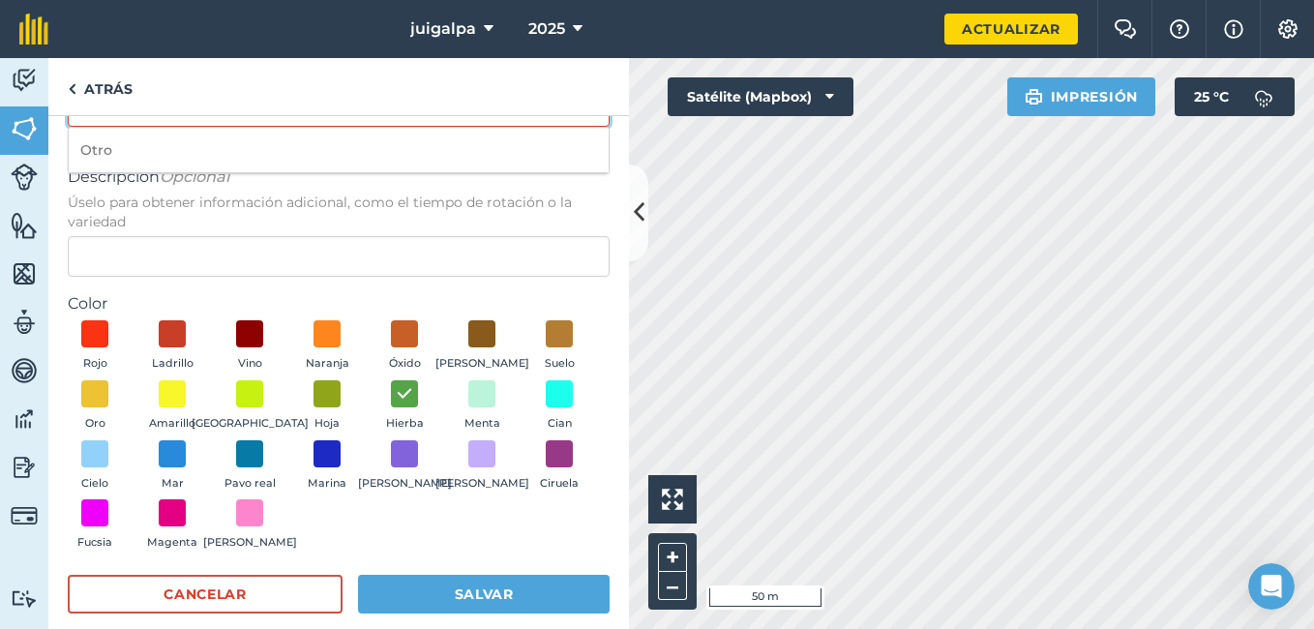
click at [261, 120] on input "Tipo de cultivo Estos son tipos de cultivos estándar que se pueden utilizar par…" at bounding box center [339, 106] width 542 height 41
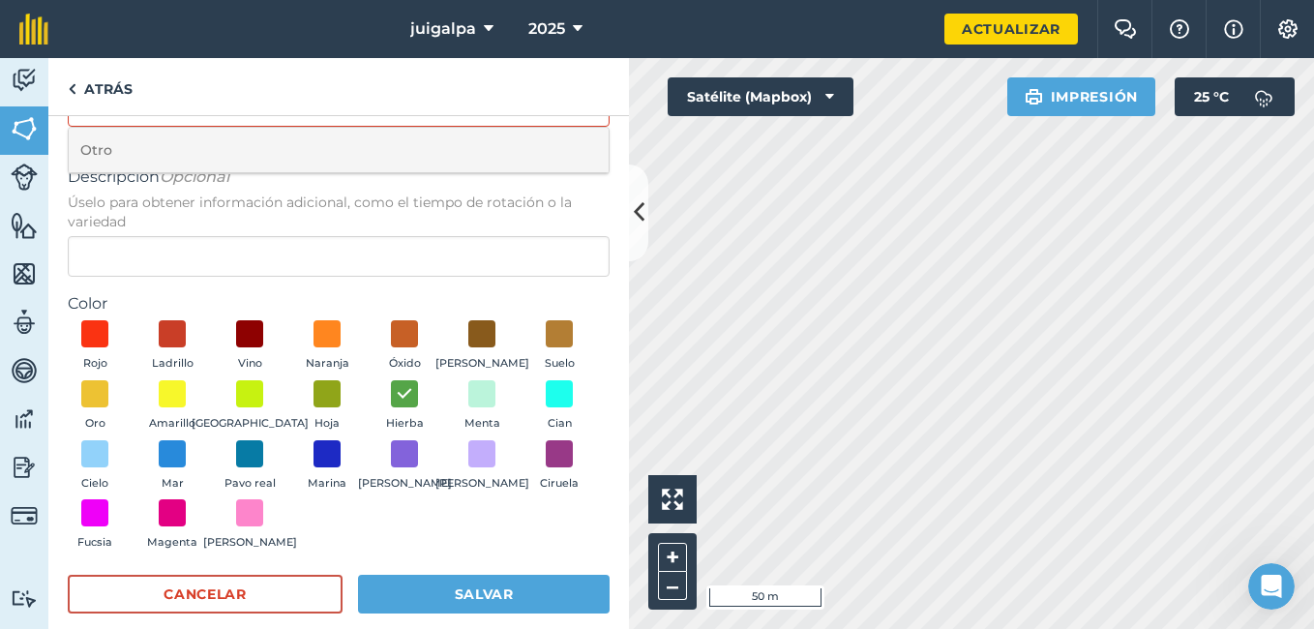
click at [242, 147] on li "Otro" at bounding box center [339, 150] width 540 height 45
type input "Other"
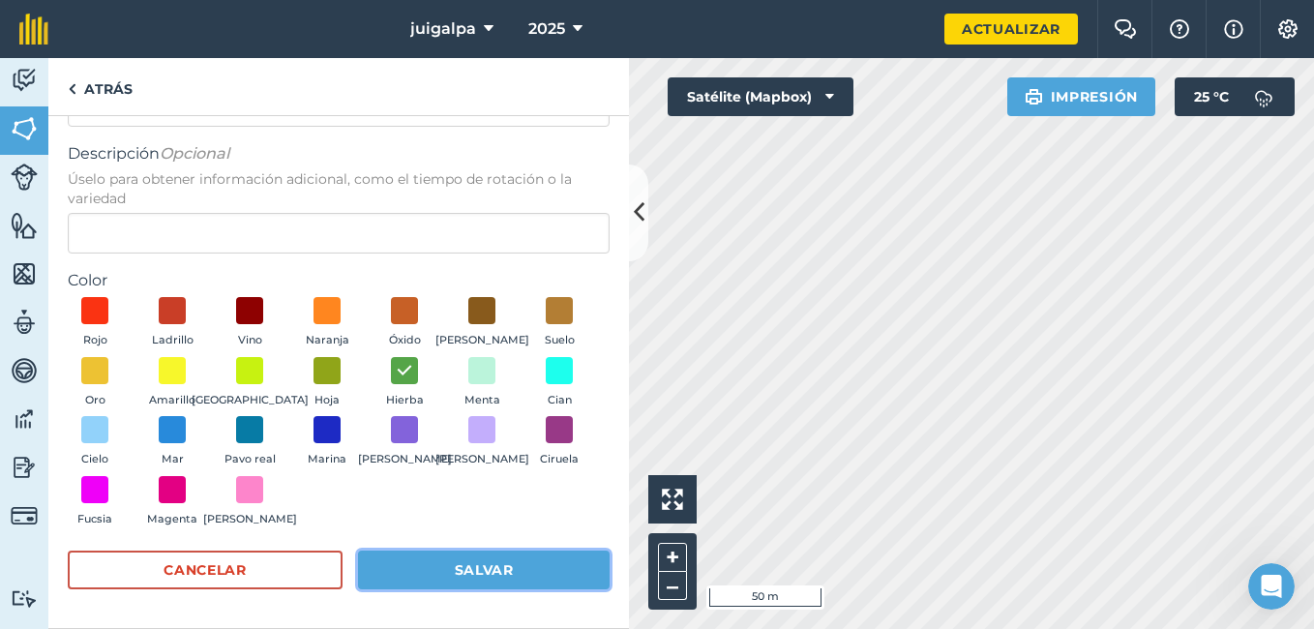
click at [485, 560] on button "Salvar" at bounding box center [484, 570] width 252 height 39
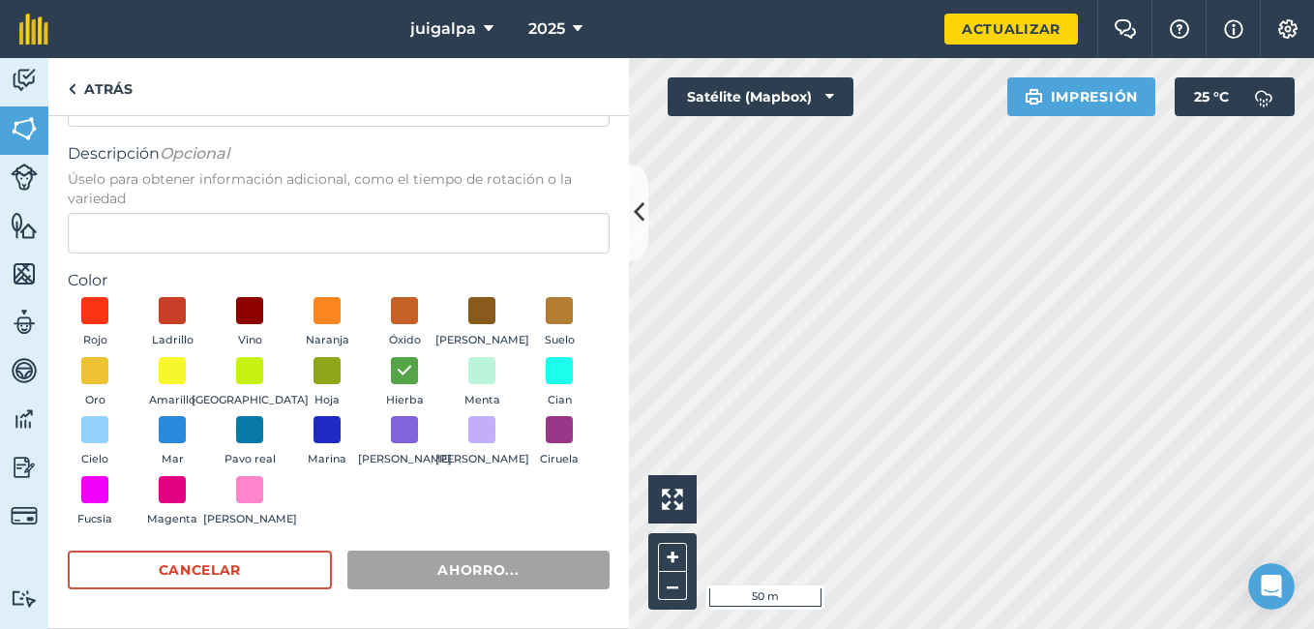
scroll to position [0, 0]
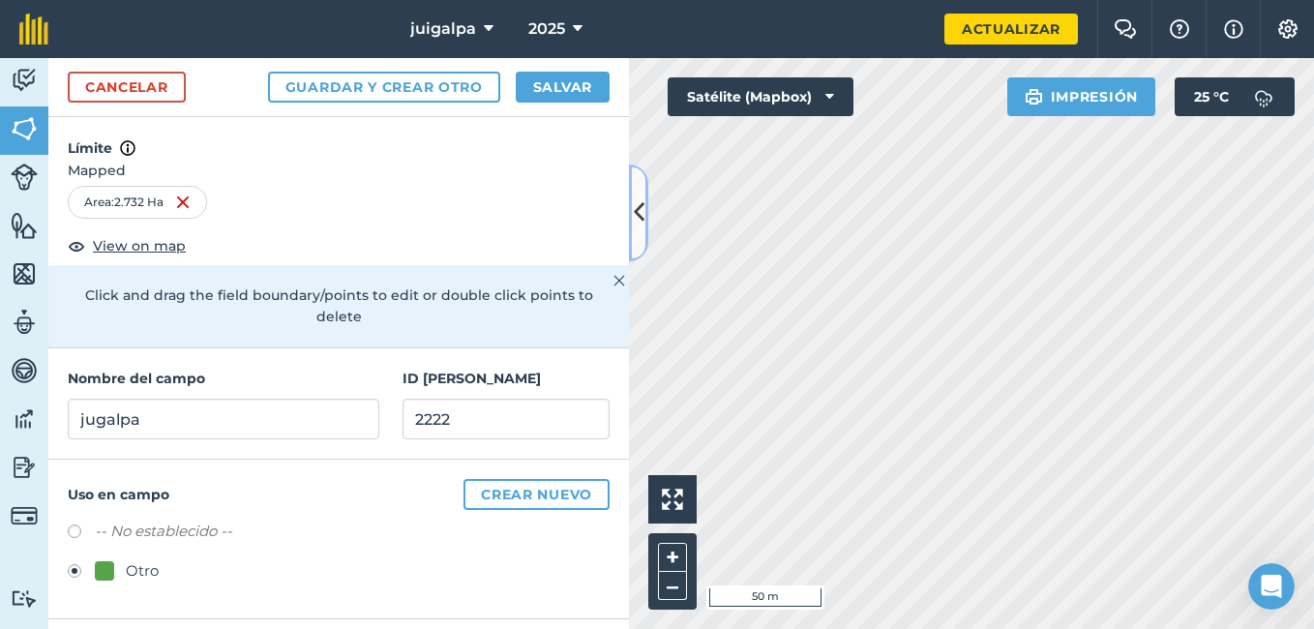
click at [646, 199] on button at bounding box center [638, 213] width 19 height 97
